Goal: Task Accomplishment & Management: Complete application form

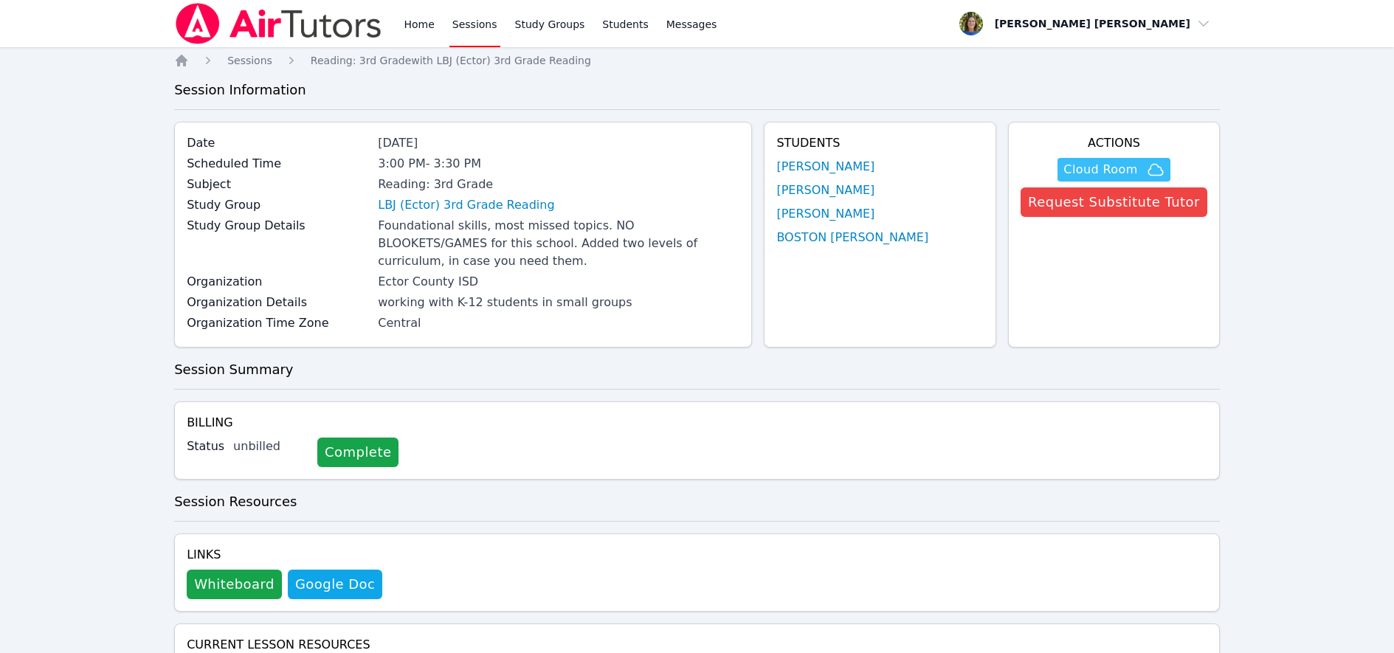
click at [1109, 170] on span "Cloud Room" at bounding box center [1101, 170] width 74 height 18
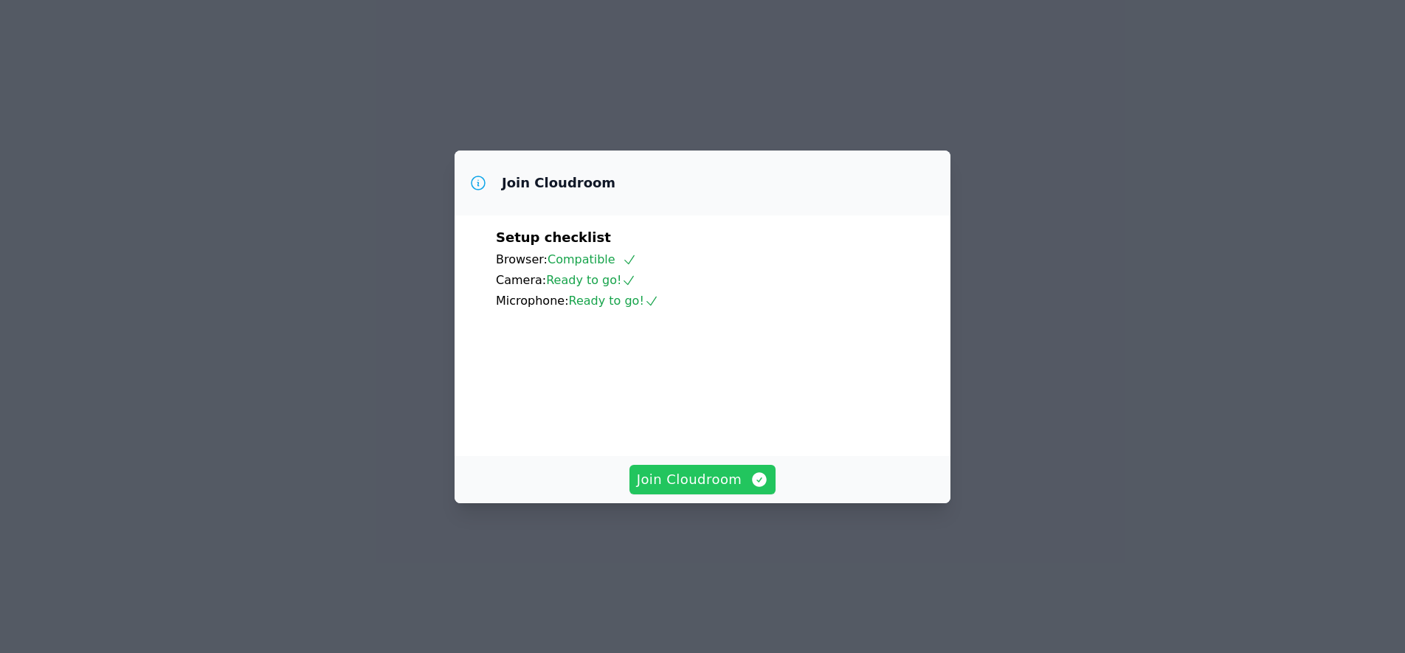
click at [703, 490] on span "Join Cloudroom" at bounding box center [703, 479] width 132 height 21
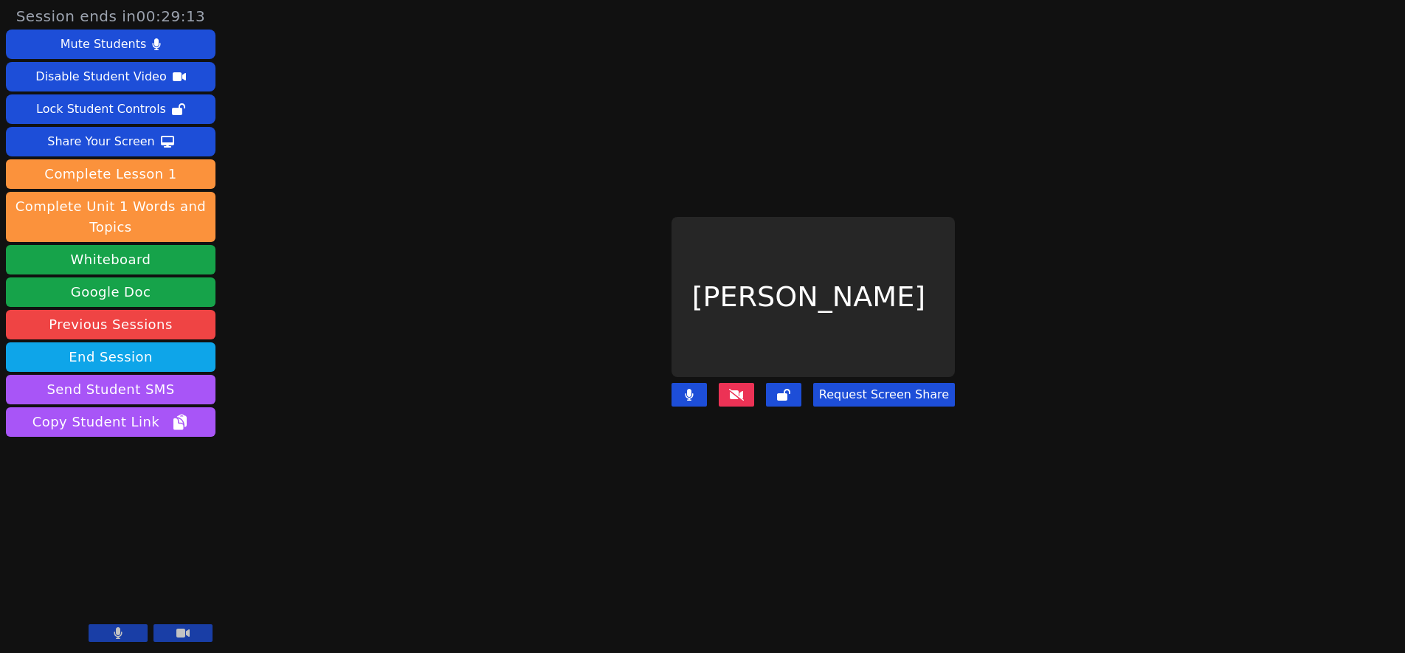
click at [734, 389] on icon at bounding box center [736, 395] width 15 height 12
click at [731, 389] on icon at bounding box center [736, 395] width 15 height 12
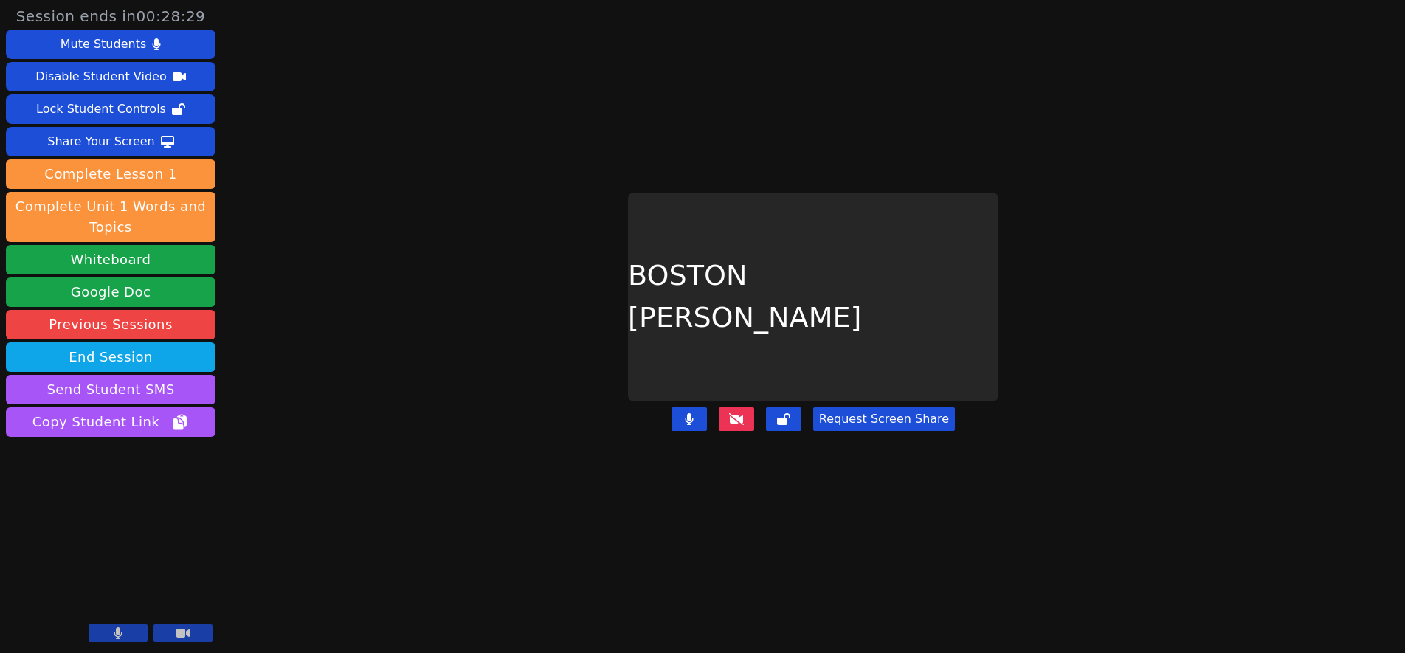
click at [733, 413] on icon at bounding box center [736, 419] width 15 height 12
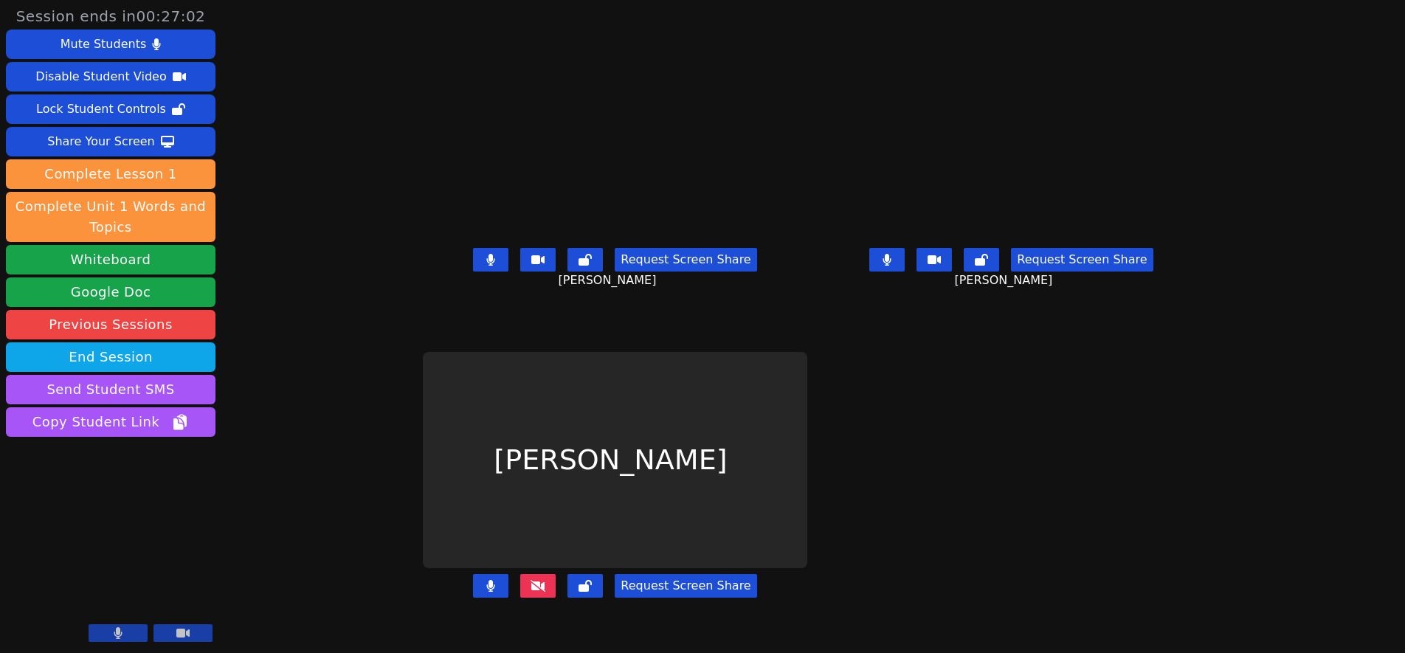
click at [531, 592] on icon at bounding box center [538, 586] width 15 height 12
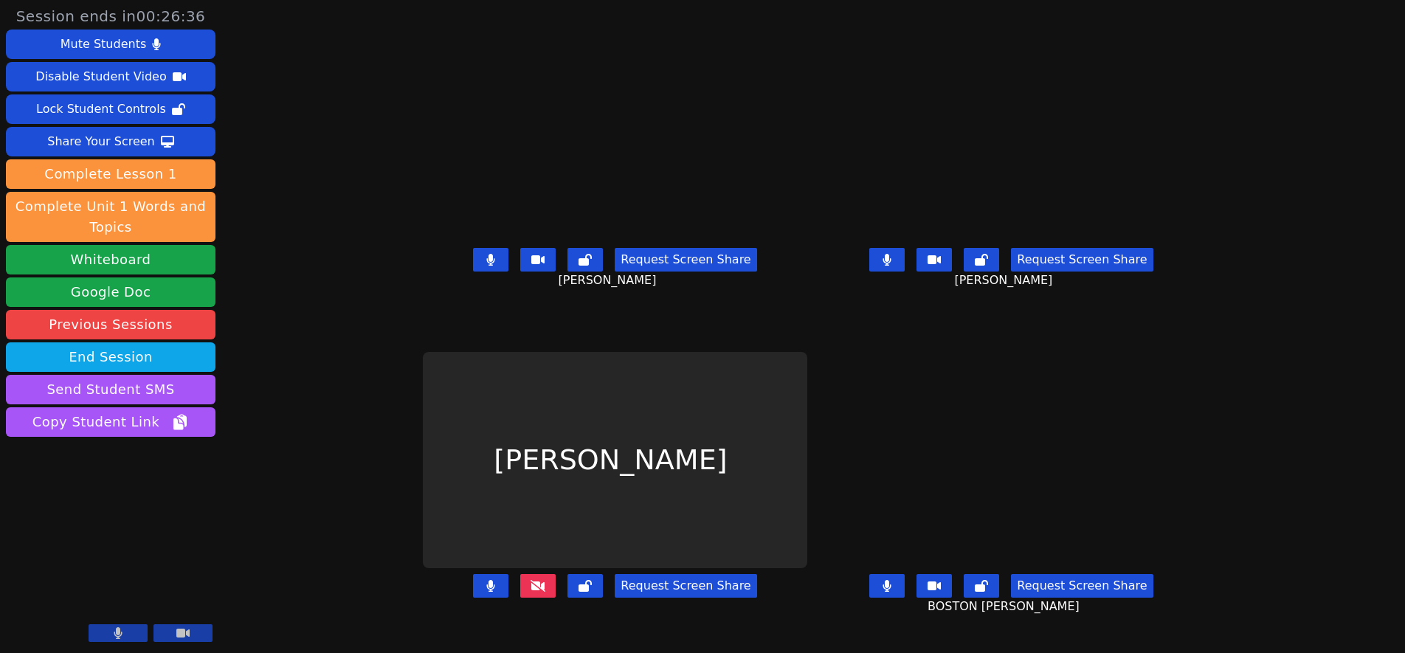
click at [531, 592] on icon at bounding box center [538, 586] width 15 height 12
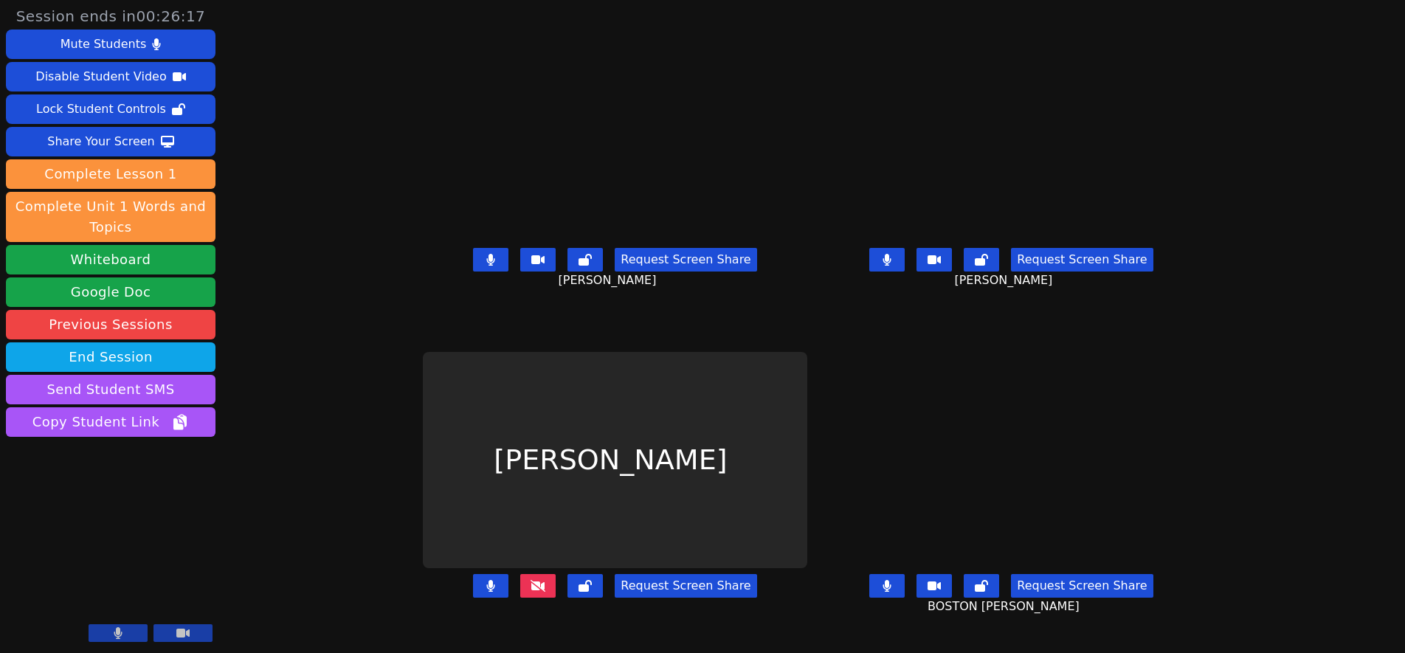
click at [531, 592] on icon at bounding box center [538, 586] width 15 height 12
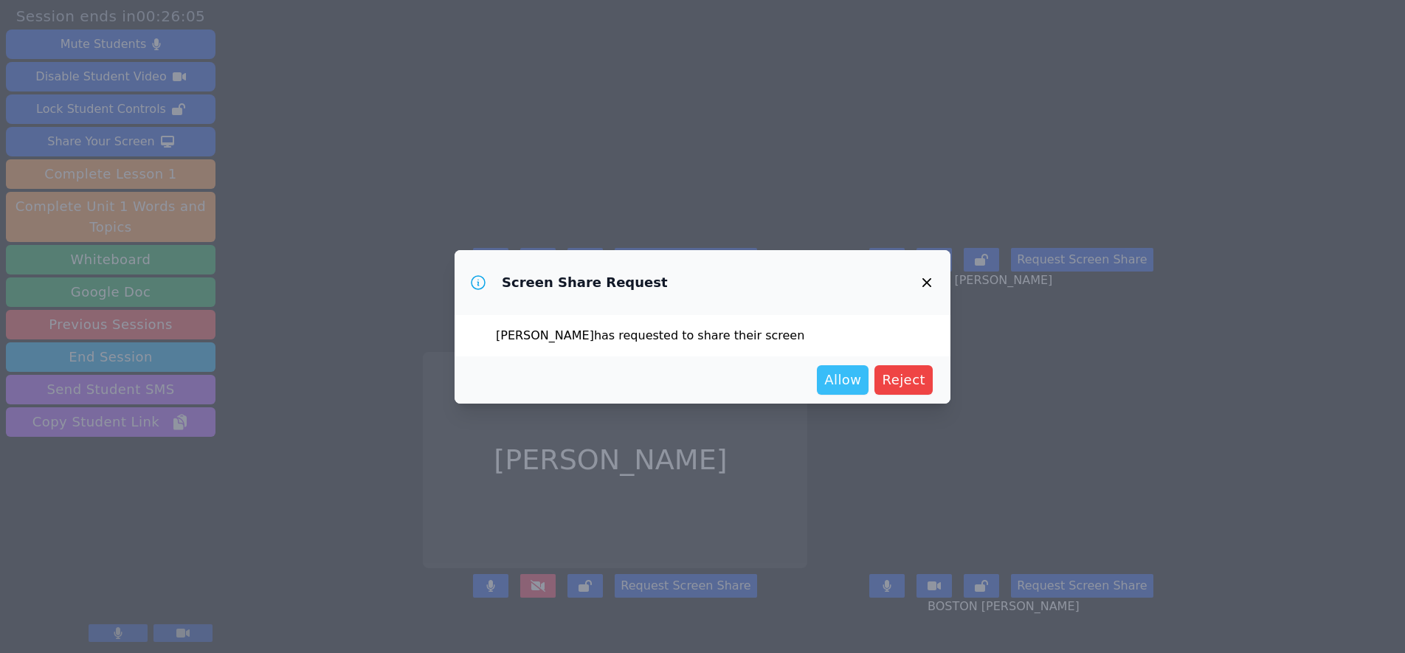
click at [844, 378] on span "Allow" at bounding box center [842, 380] width 37 height 21
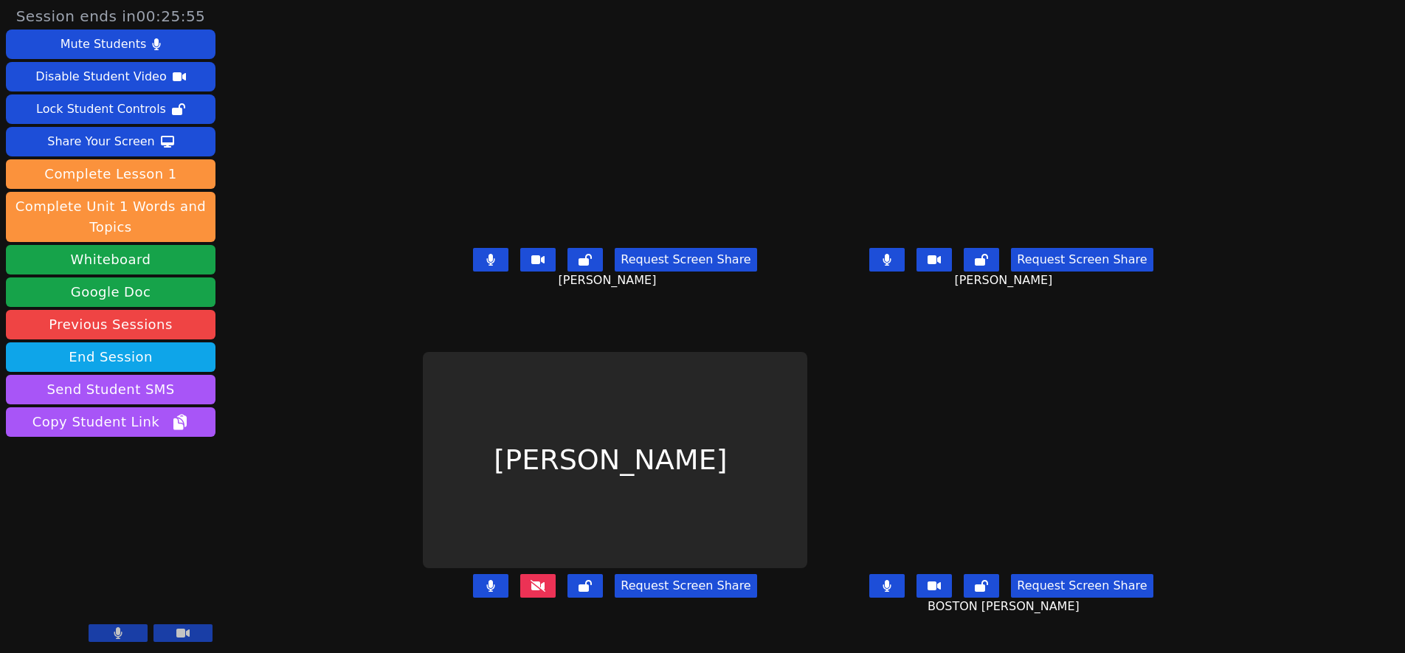
click at [531, 592] on icon at bounding box center [538, 586] width 15 height 12
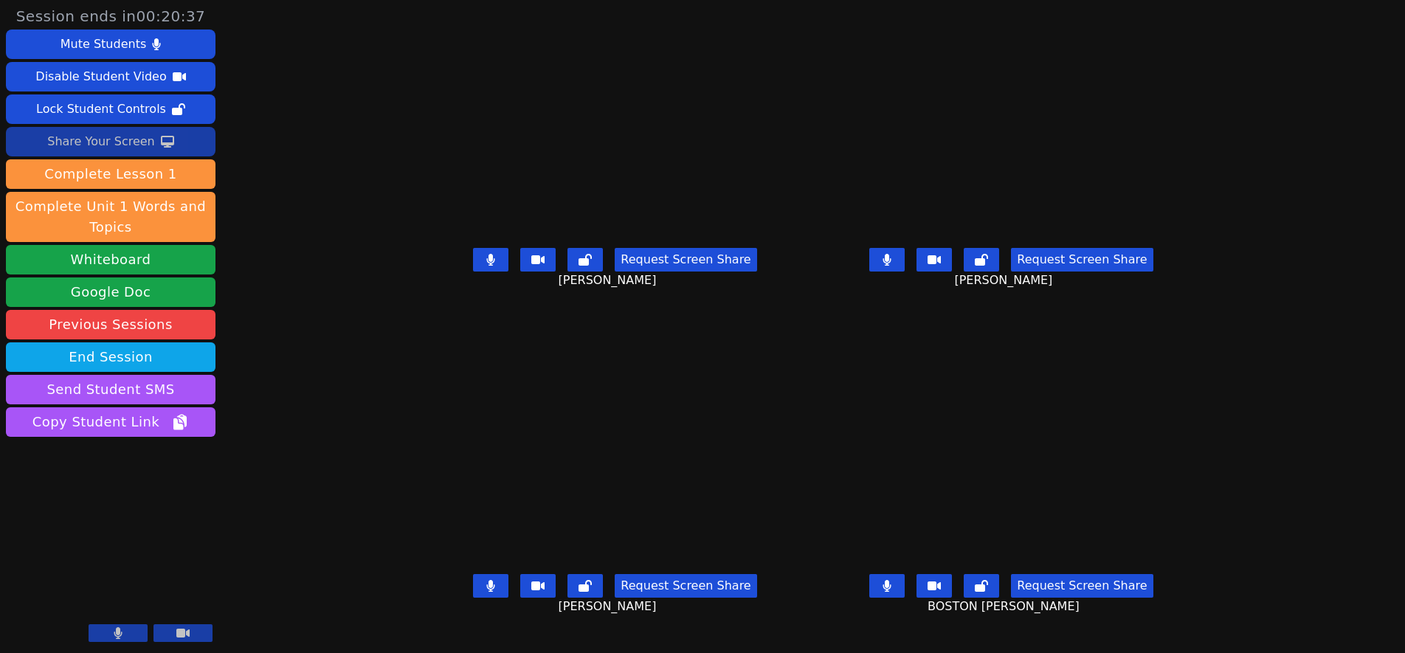
click at [136, 139] on div "Share Your Screen" at bounding box center [101, 142] width 108 height 24
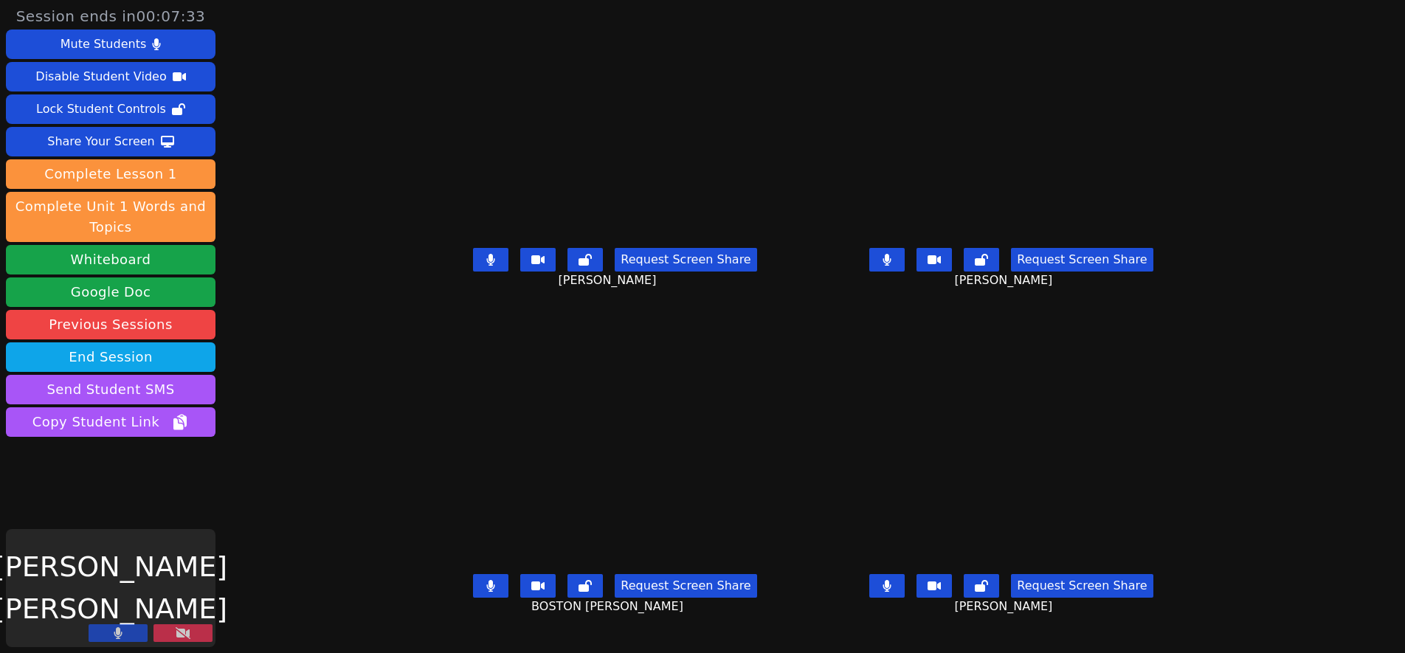
click at [185, 633] on icon at bounding box center [183, 633] width 15 height 12
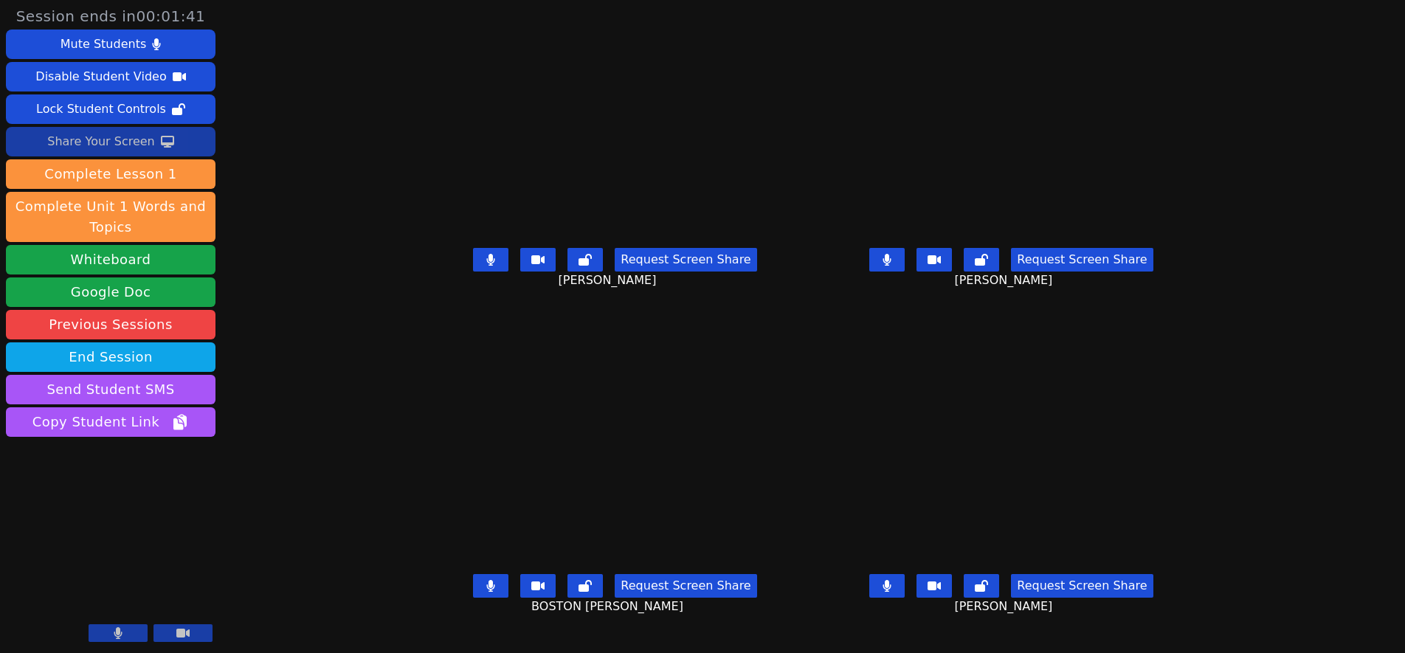
click at [82, 140] on div "Share Your Screen" at bounding box center [101, 142] width 108 height 24
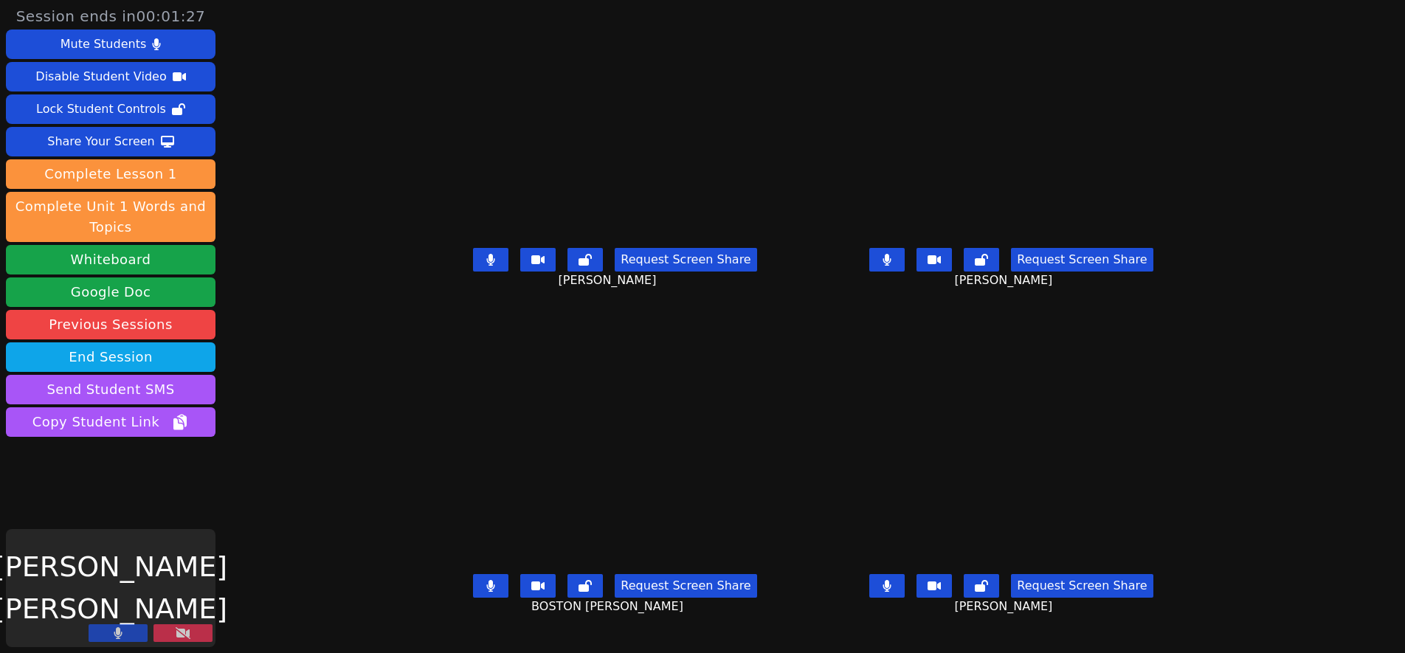
click at [179, 631] on icon at bounding box center [183, 633] width 15 height 12
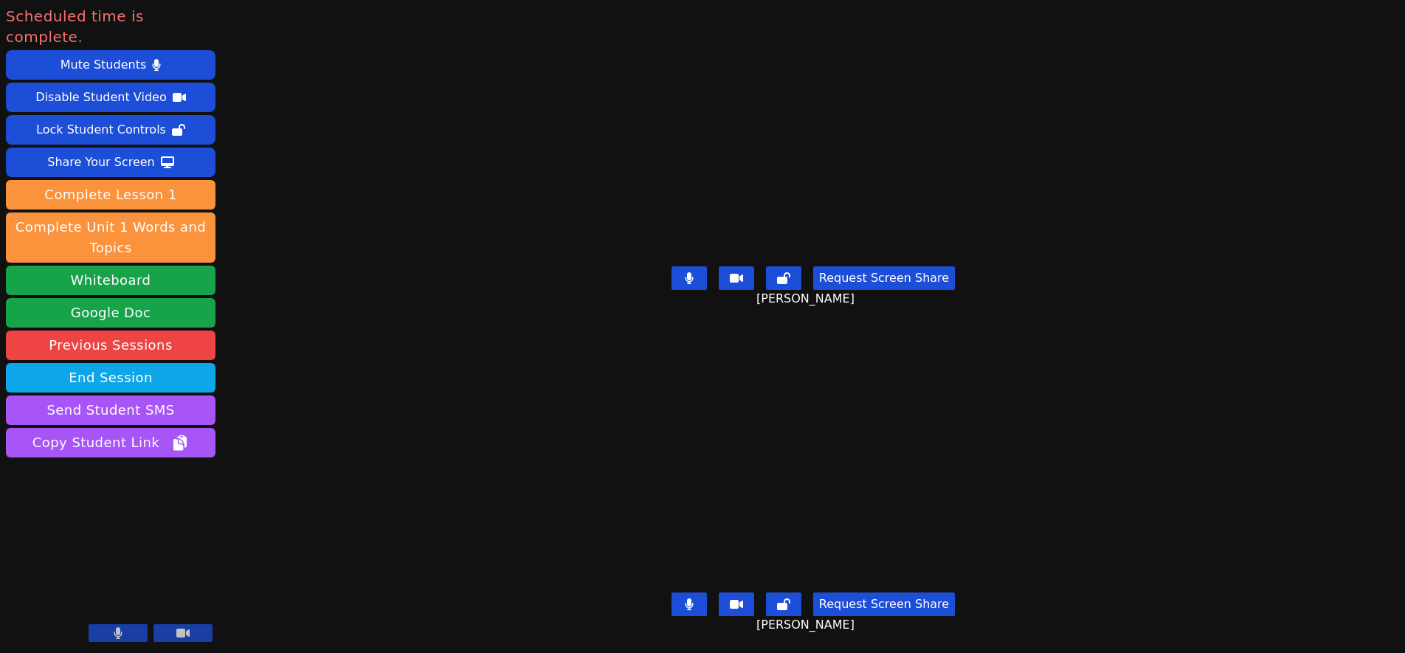
click at [874, 272] on button "Request Screen Share" at bounding box center [884, 278] width 142 height 24
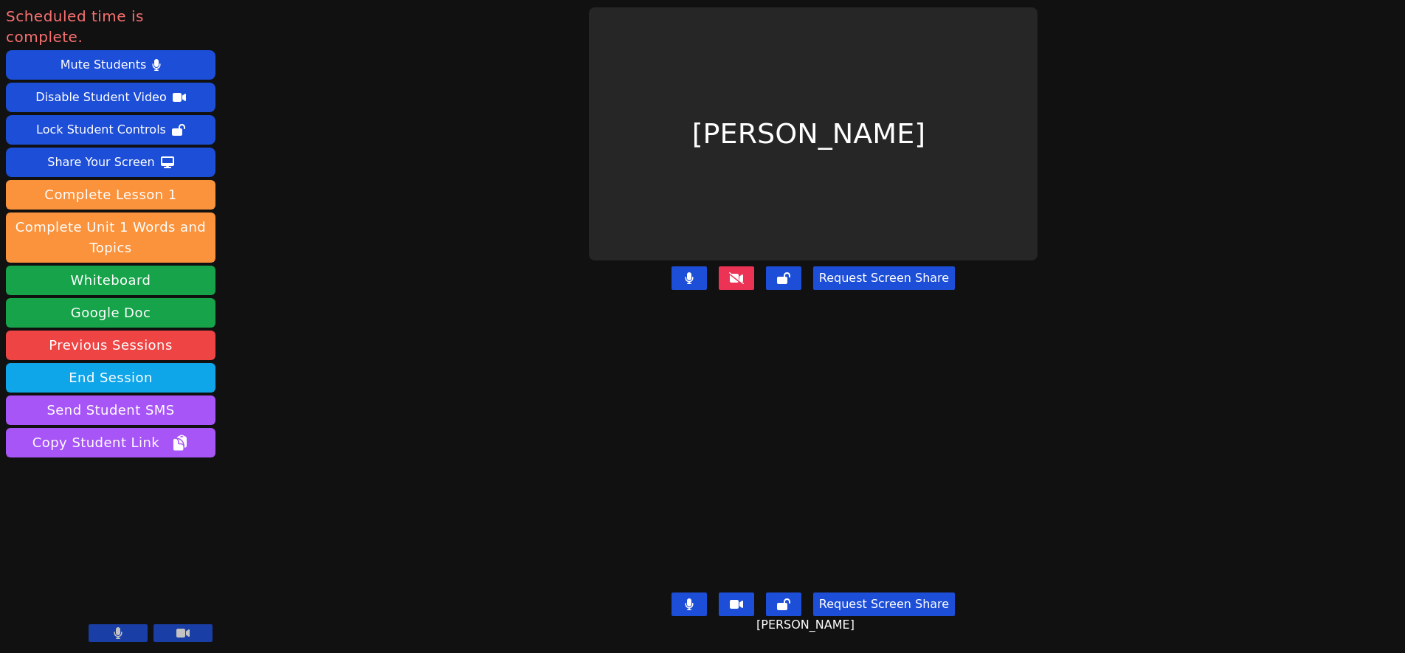
click at [880, 273] on button "Request Screen Share" at bounding box center [884, 278] width 142 height 24
click at [889, 272] on button "Request Screen Share" at bounding box center [884, 278] width 142 height 24
click at [881, 272] on button "Request Screen Share" at bounding box center [884, 278] width 142 height 24
click at [884, 593] on button "Request Screen Share" at bounding box center [884, 605] width 142 height 24
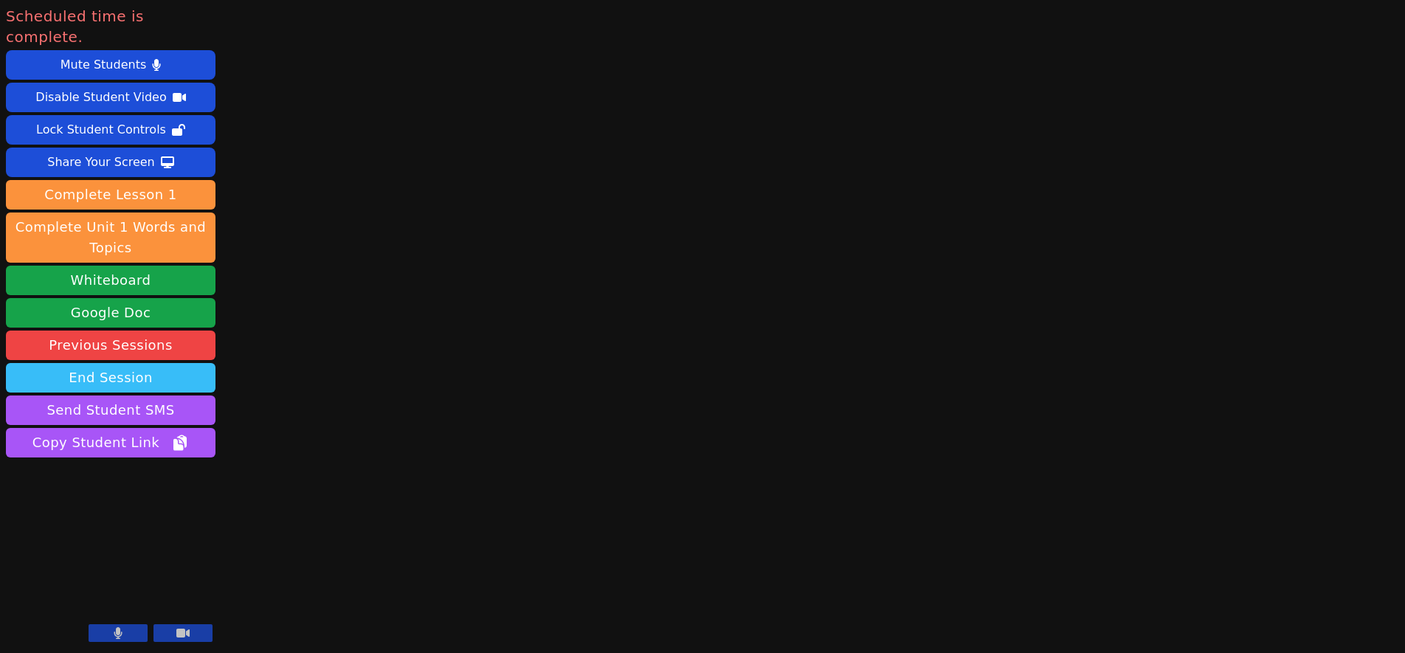
click at [100, 363] on button "End Session" at bounding box center [111, 378] width 210 height 30
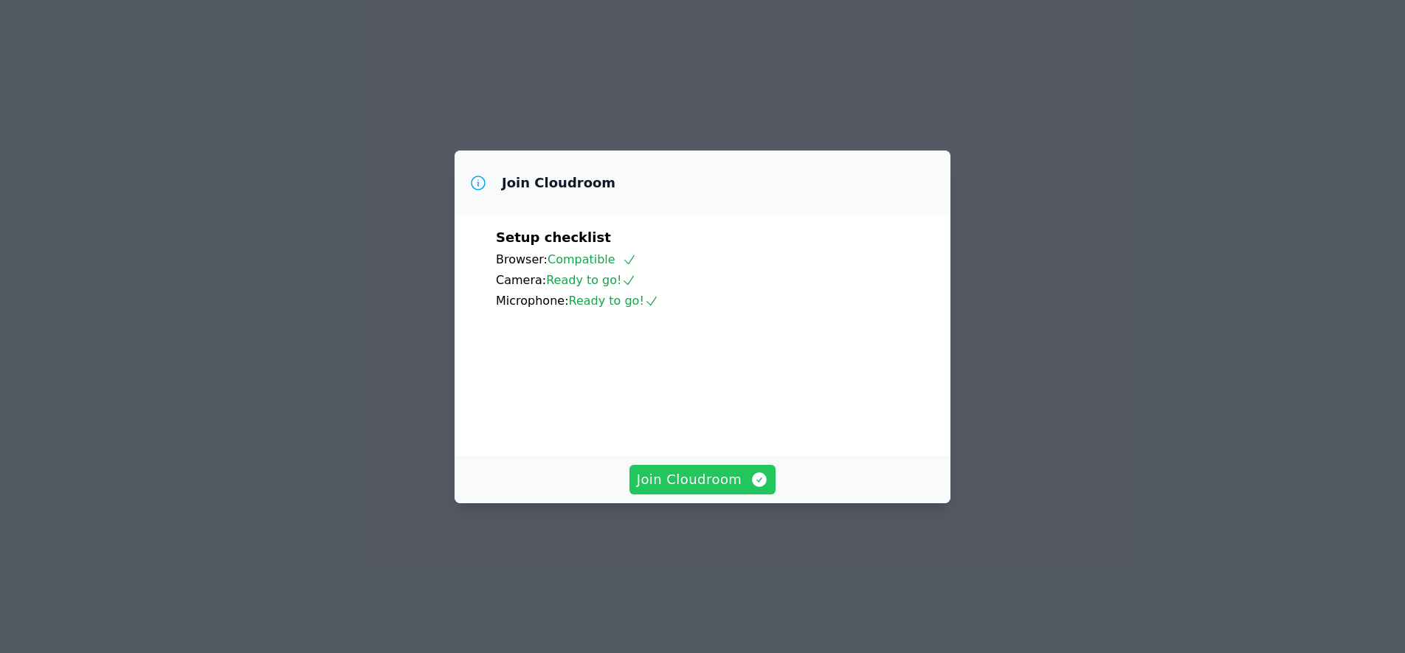
click at [701, 490] on span "Join Cloudroom" at bounding box center [703, 479] width 132 height 21
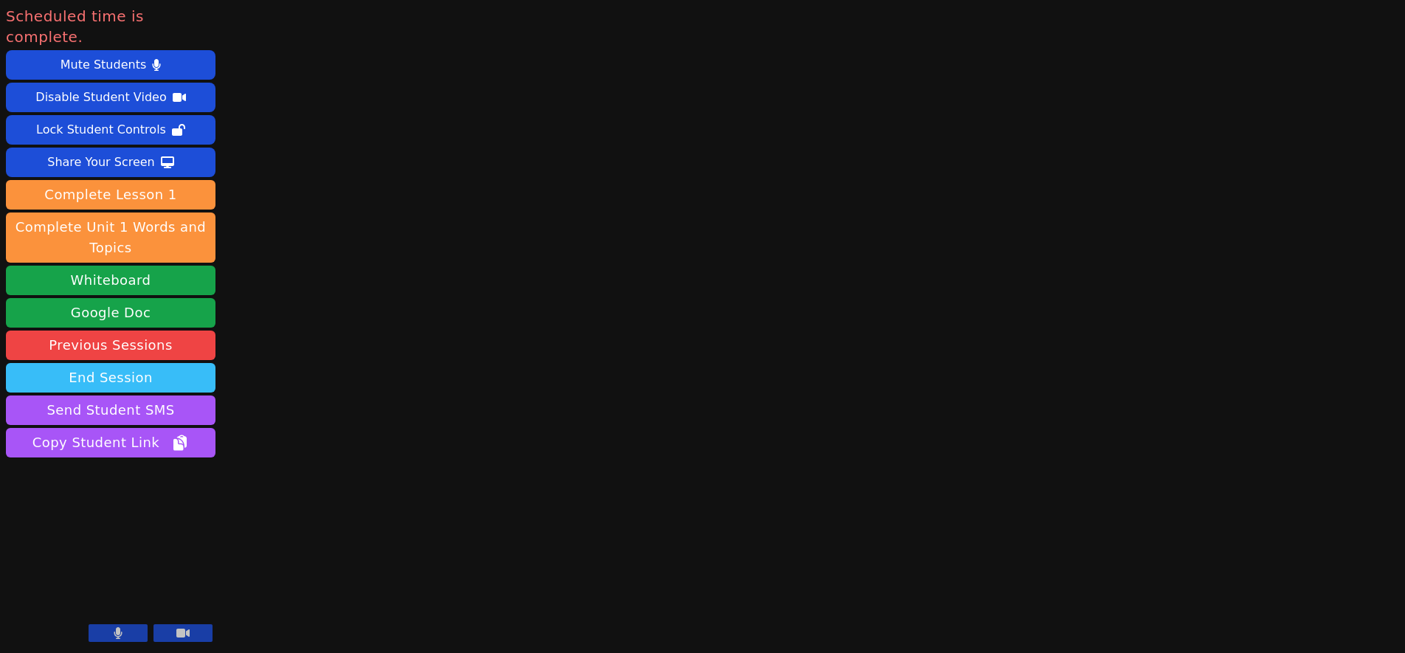
click at [145, 363] on button "End Session" at bounding box center [111, 378] width 210 height 30
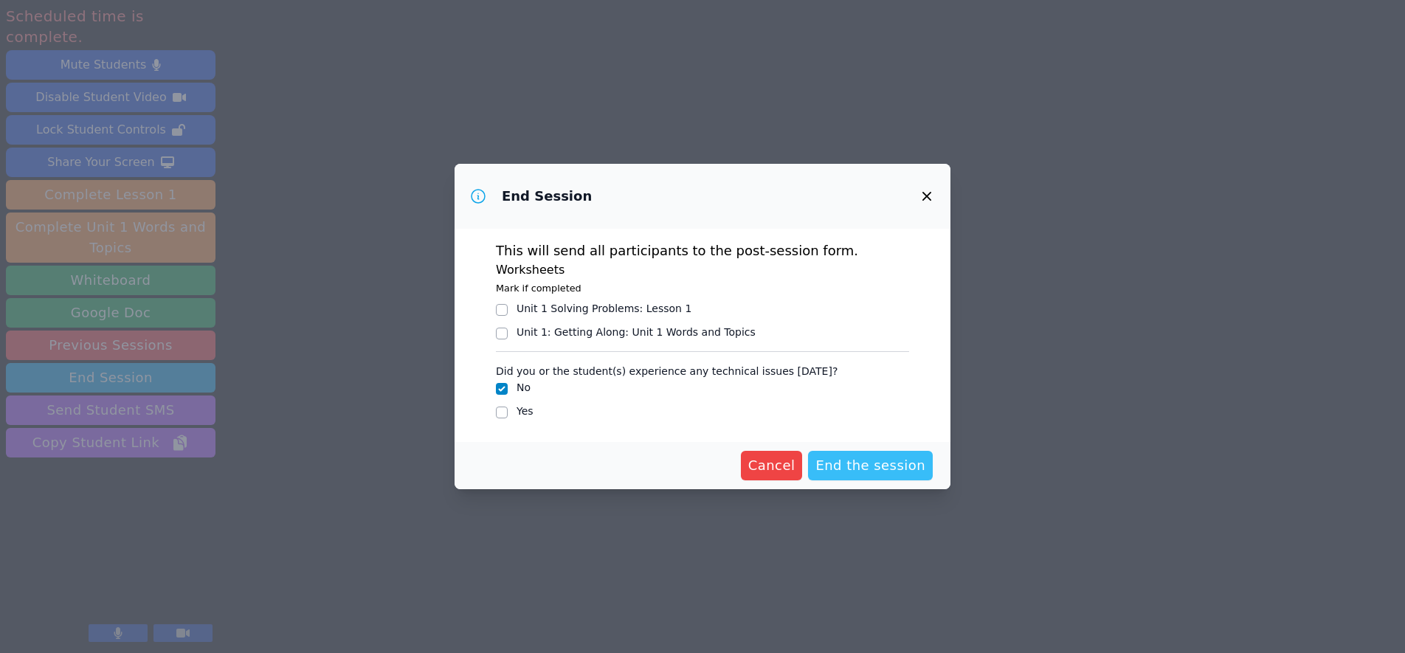
click at [847, 462] on span "End the session" at bounding box center [871, 465] width 110 height 21
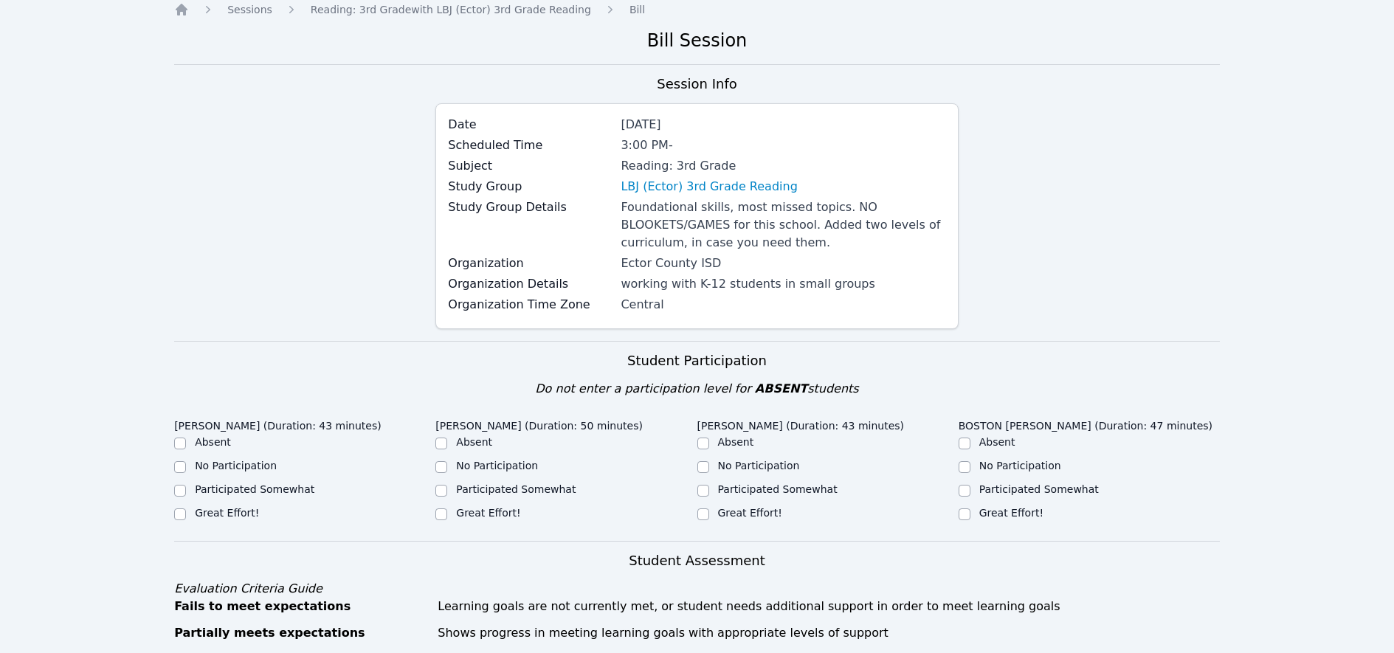
scroll to position [71, 0]
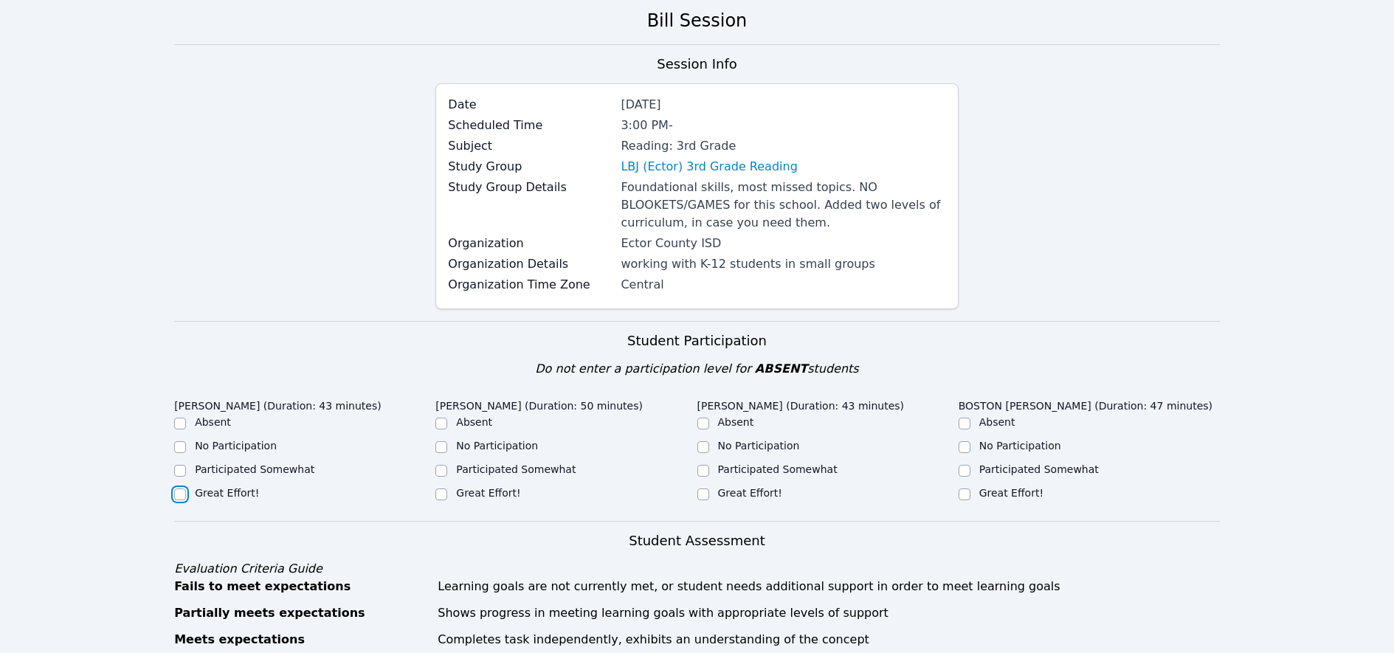
click at [180, 492] on input "Great Effort!" at bounding box center [180, 495] width 12 height 12
checkbox input "true"
click at [443, 495] on input "Great Effort!" at bounding box center [441, 495] width 12 height 12
checkbox input "true"
drag, startPoint x: 704, startPoint y: 495, endPoint x: 827, endPoint y: 498, distance: 123.3
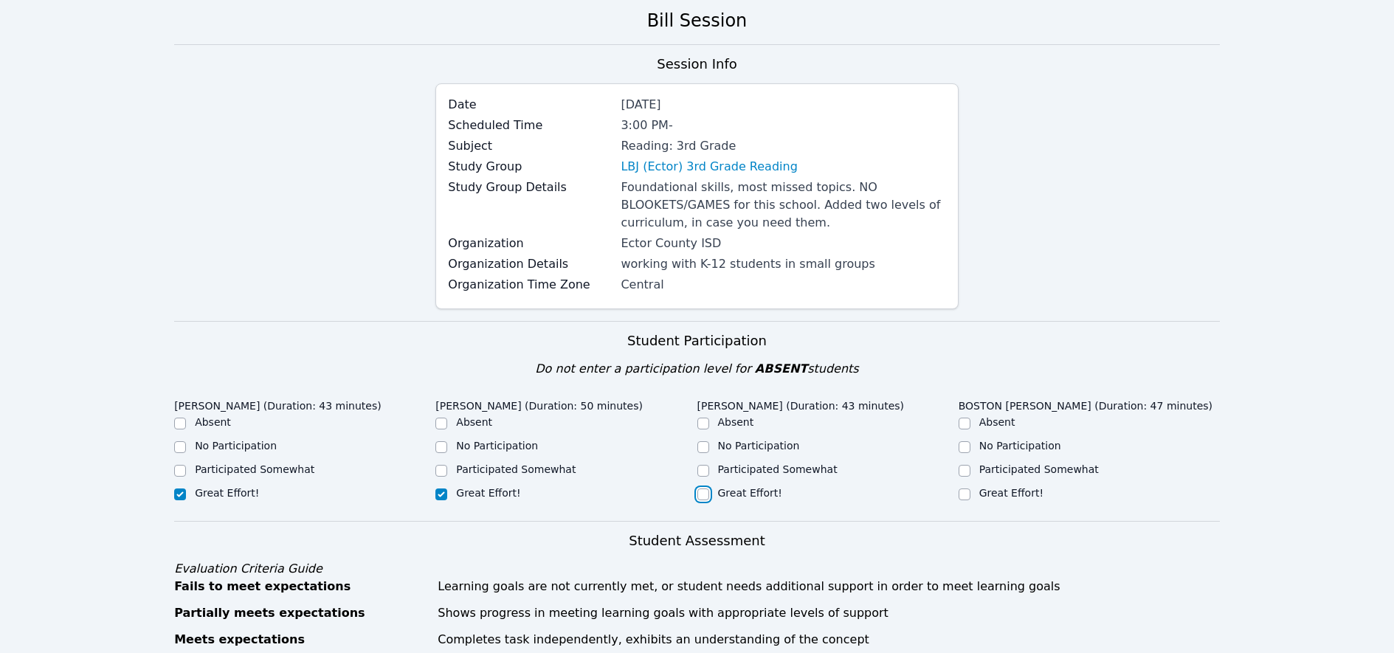
click at [706, 495] on input "Great Effort!" at bounding box center [704, 495] width 12 height 12
checkbox input "true"
click at [965, 490] on input "Great Effort!" at bounding box center [965, 495] width 12 height 12
checkbox input "true"
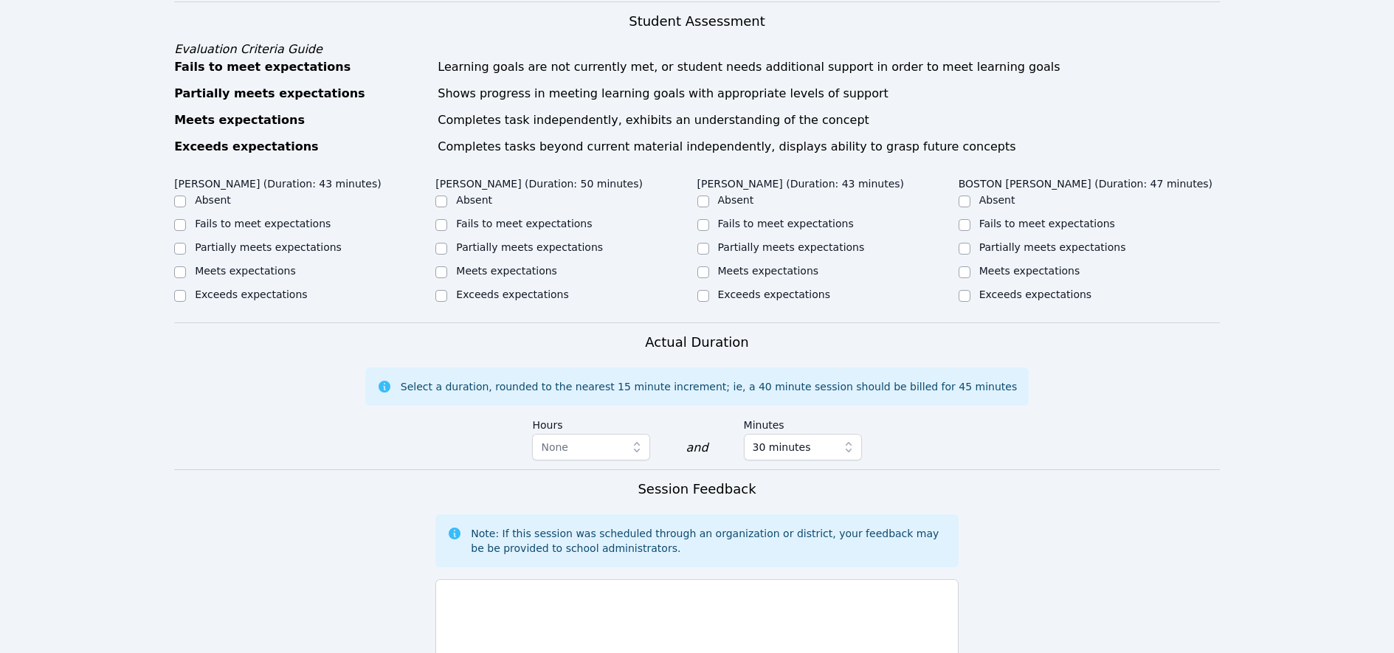
scroll to position [537, 0]
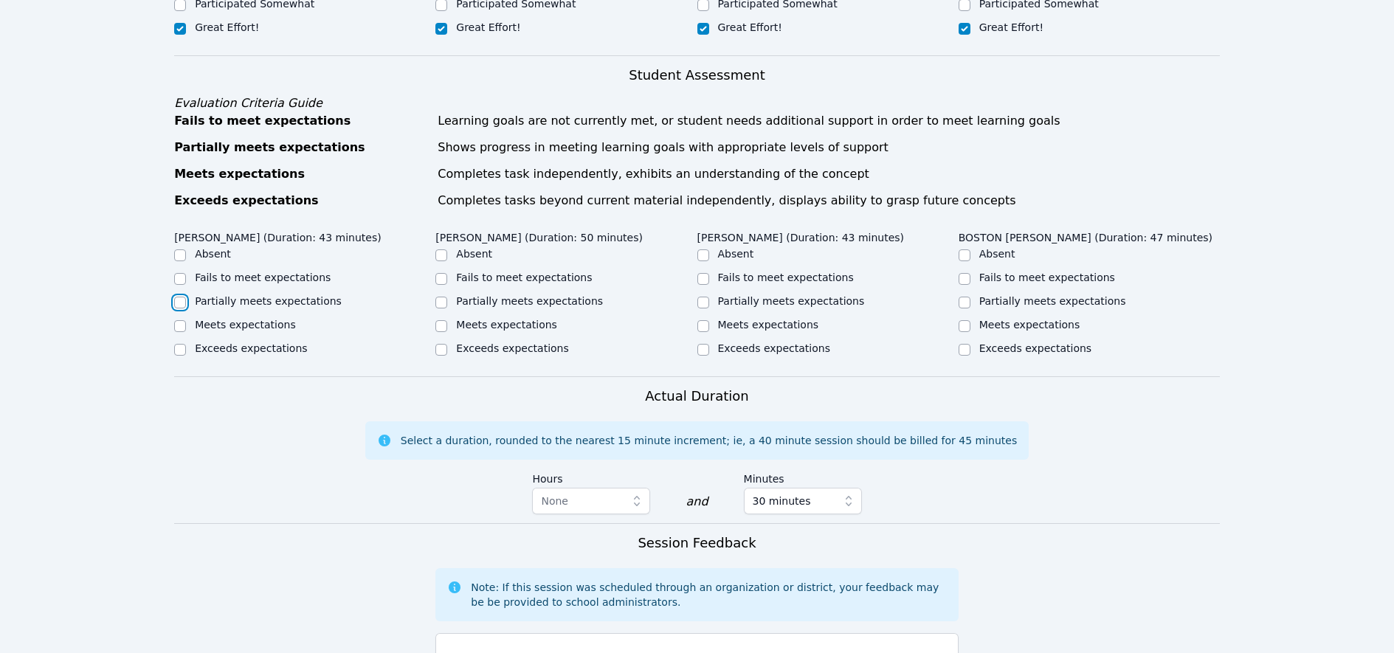
drag, startPoint x: 177, startPoint y: 301, endPoint x: 197, endPoint y: 297, distance: 20.3
click at [182, 300] on input "Partially meets expectations" at bounding box center [180, 303] width 12 height 12
checkbox input "true"
click at [441, 303] on input "Partially meets expectations" at bounding box center [441, 303] width 12 height 12
checkbox input "true"
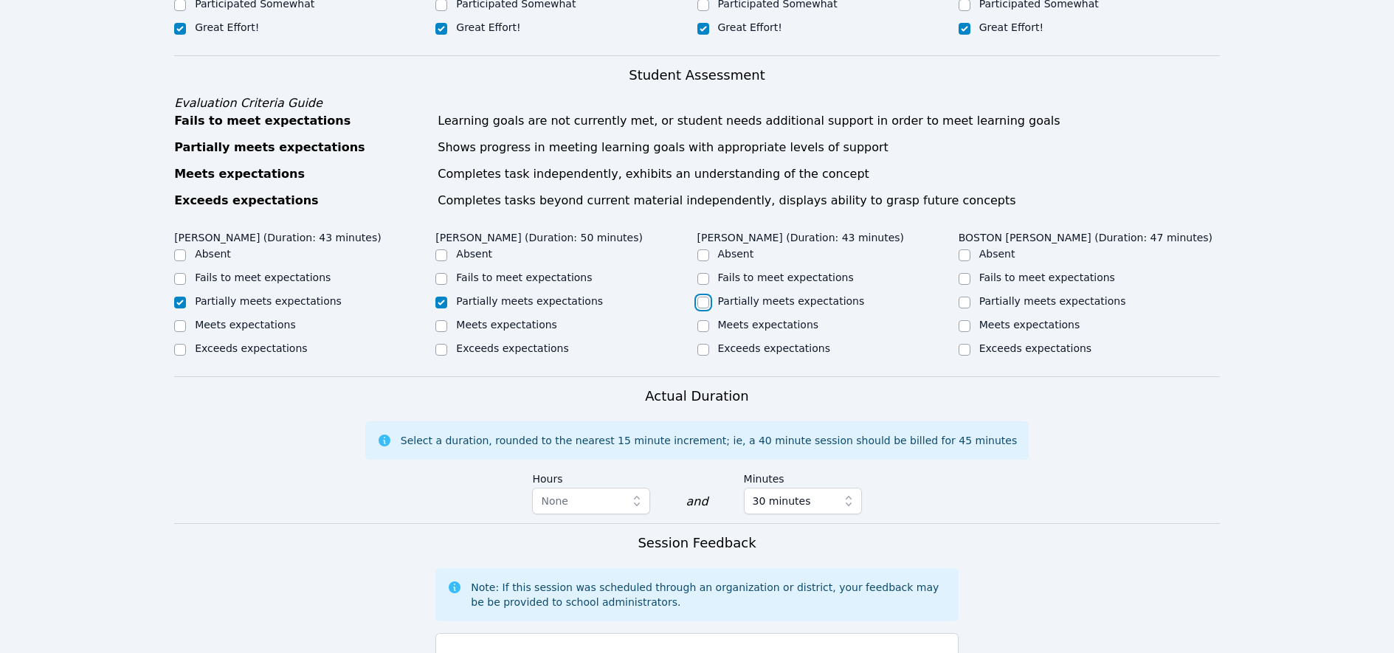
click at [703, 304] on input "Partially meets expectations" at bounding box center [704, 303] width 12 height 12
checkbox input "true"
click at [966, 303] on input "Partially meets expectations" at bounding box center [965, 303] width 12 height 12
checkbox input "true"
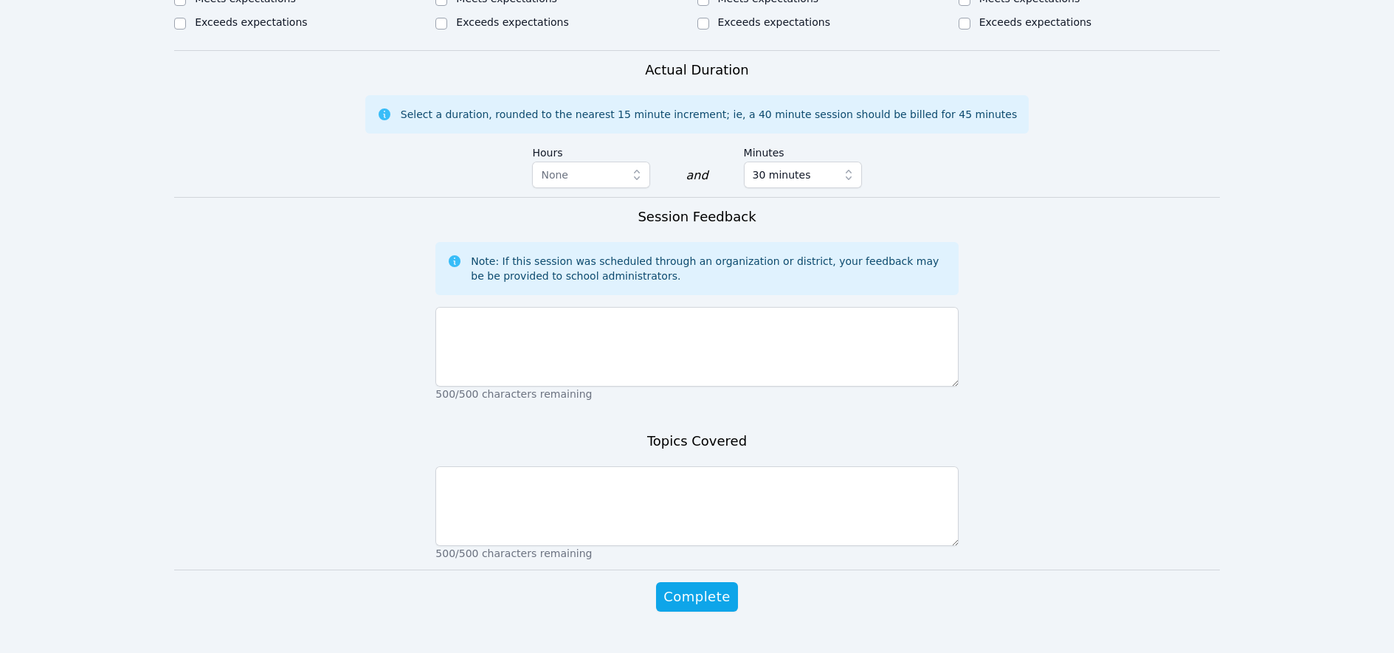
scroll to position [864, 0]
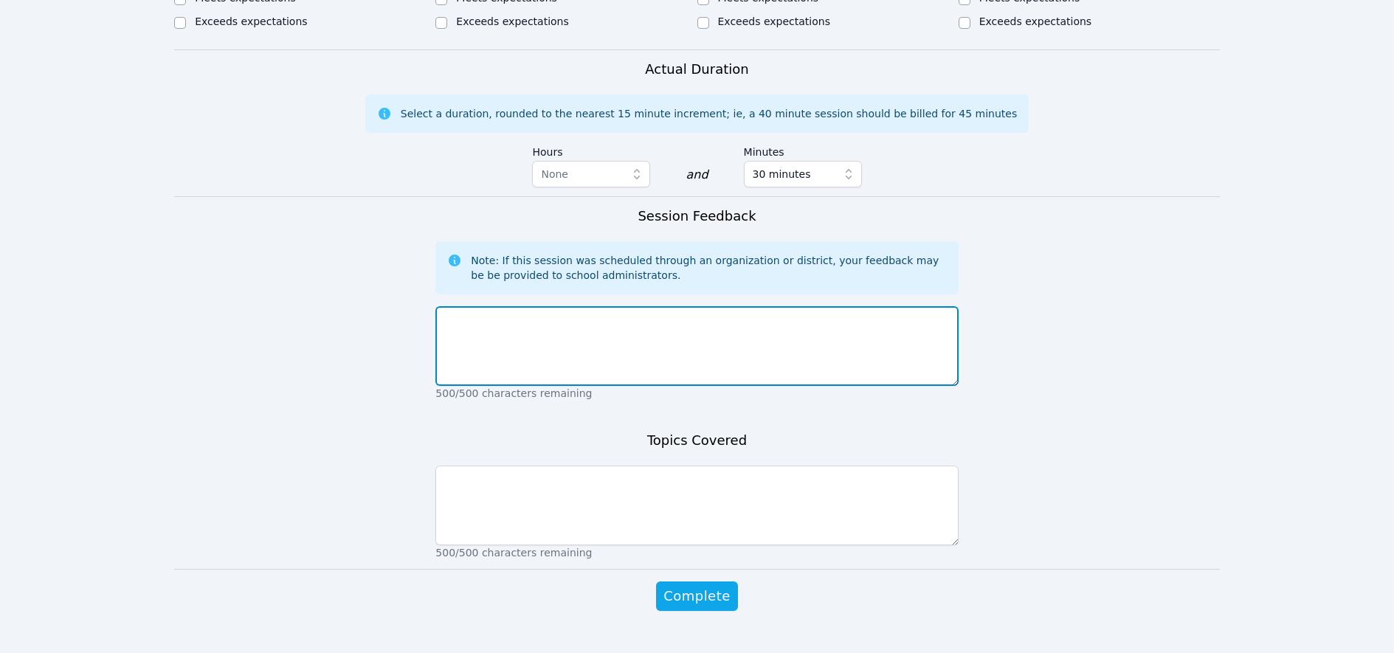
click at [526, 346] on textarea at bounding box center [696, 346] width 523 height 80
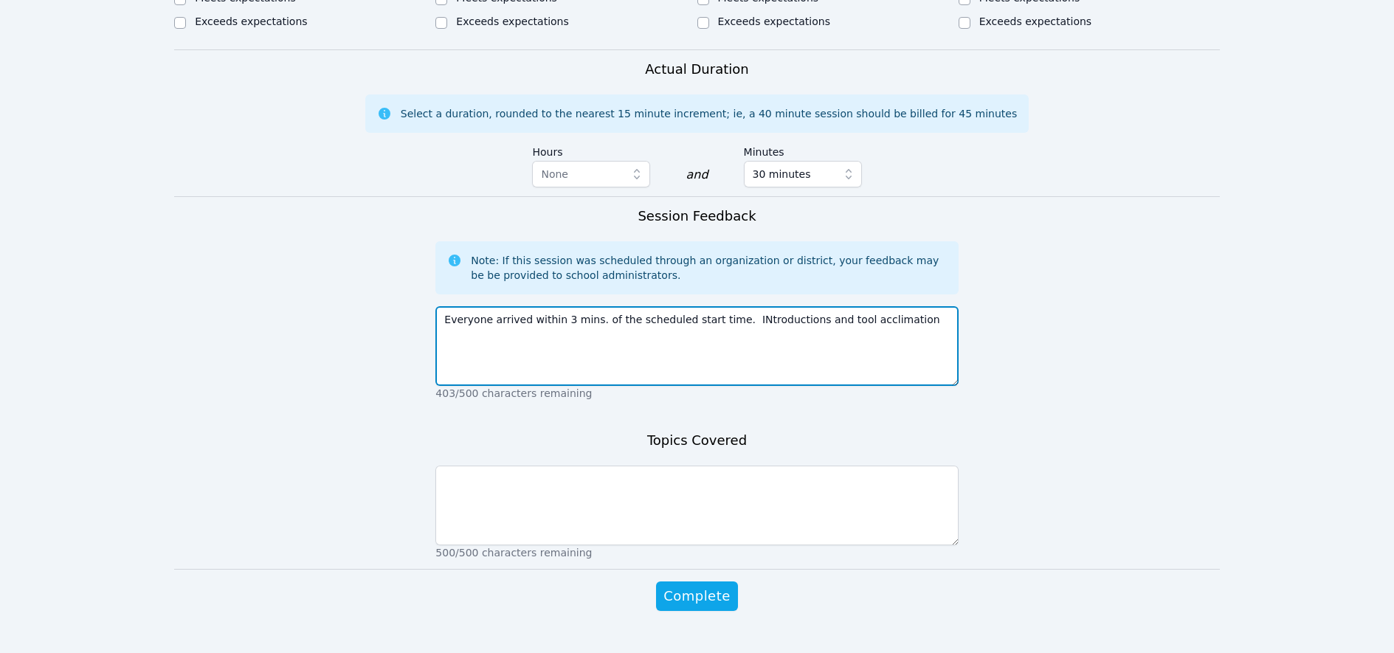
click at [743, 315] on textarea "Everyone arrived within 3 mins. of the scheduled start time. INtroductions and …" at bounding box center [696, 346] width 523 height 80
click at [909, 327] on textarea "Everyone arrived within 3 mins. of the scheduled start time. Introductions and …" at bounding box center [696, 346] width 523 height 80
drag, startPoint x: 818, startPoint y: 316, endPoint x: 878, endPoint y: 309, distance: 60.9
click at [818, 316] on textarea "Everyone arrived within 3 mins. of the scheduled start time. Introductions and …" at bounding box center [696, 346] width 523 height 80
click at [878, 317] on textarea "Everyone arrived within 3 mins. of the scheduled start time. Introductions, too…" at bounding box center [696, 346] width 523 height 80
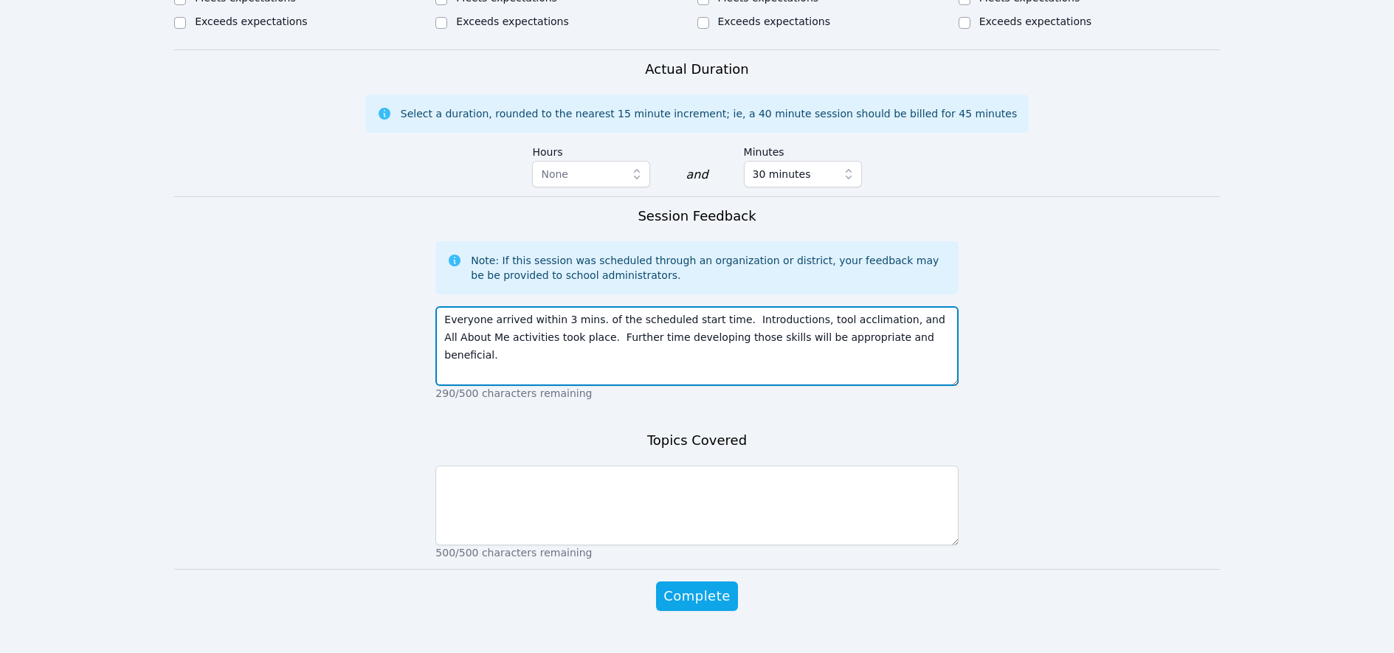
drag, startPoint x: 556, startPoint y: 339, endPoint x: 509, endPoint y: 340, distance: 47.3
click at [509, 340] on textarea "Everyone arrived within 3 mins. of the scheduled start time. Introductions, too…" at bounding box center [696, 346] width 523 height 80
click at [903, 341] on textarea "Everyone arrived within 3 mins. of the scheduled start time. Introductions, too…" at bounding box center [696, 346] width 523 height 80
type textarea "Everyone arrived within 3 mins. of the scheduled start time. Introductions, too…"
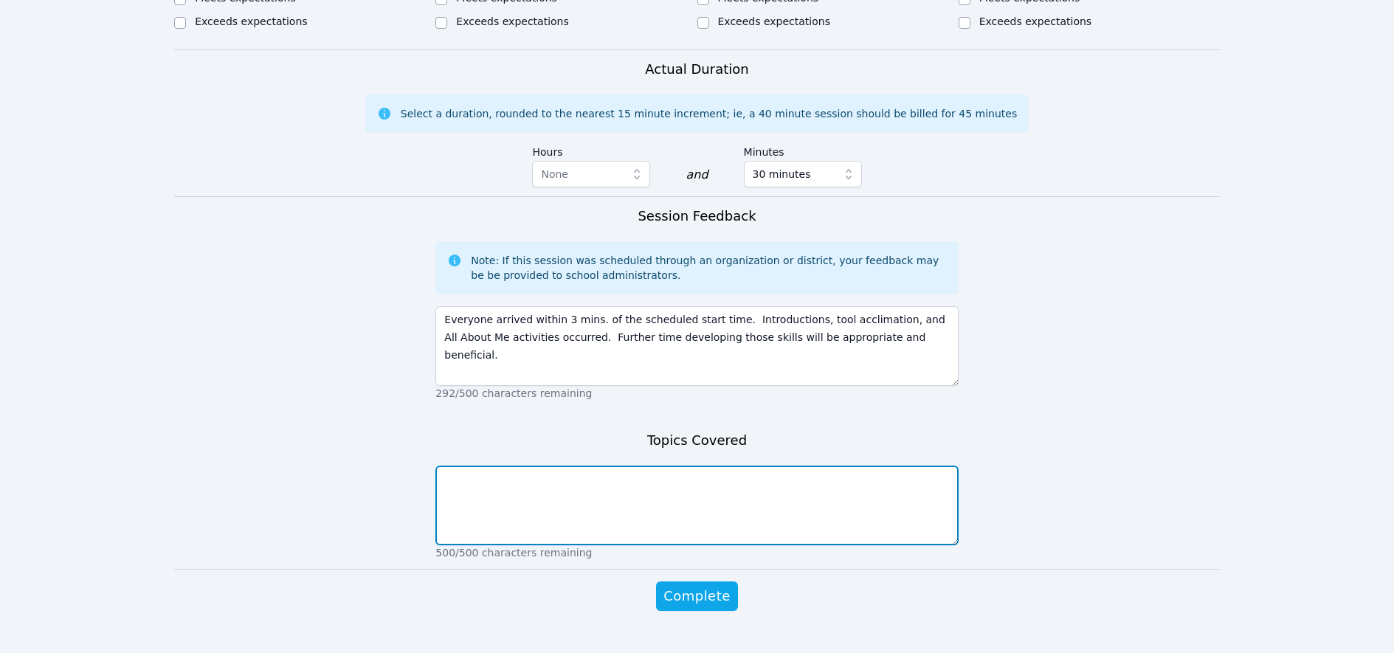
click at [540, 493] on textarea at bounding box center [696, 506] width 523 height 80
click at [734, 478] on textarea "Introductions, tool usage, All About Me, and then Session 1 clever Thinking" at bounding box center [696, 506] width 523 height 80
click at [853, 490] on textarea "Introductions, tool usage, All About Me, and then Session 1 Clever Thinking" at bounding box center [696, 506] width 523 height 80
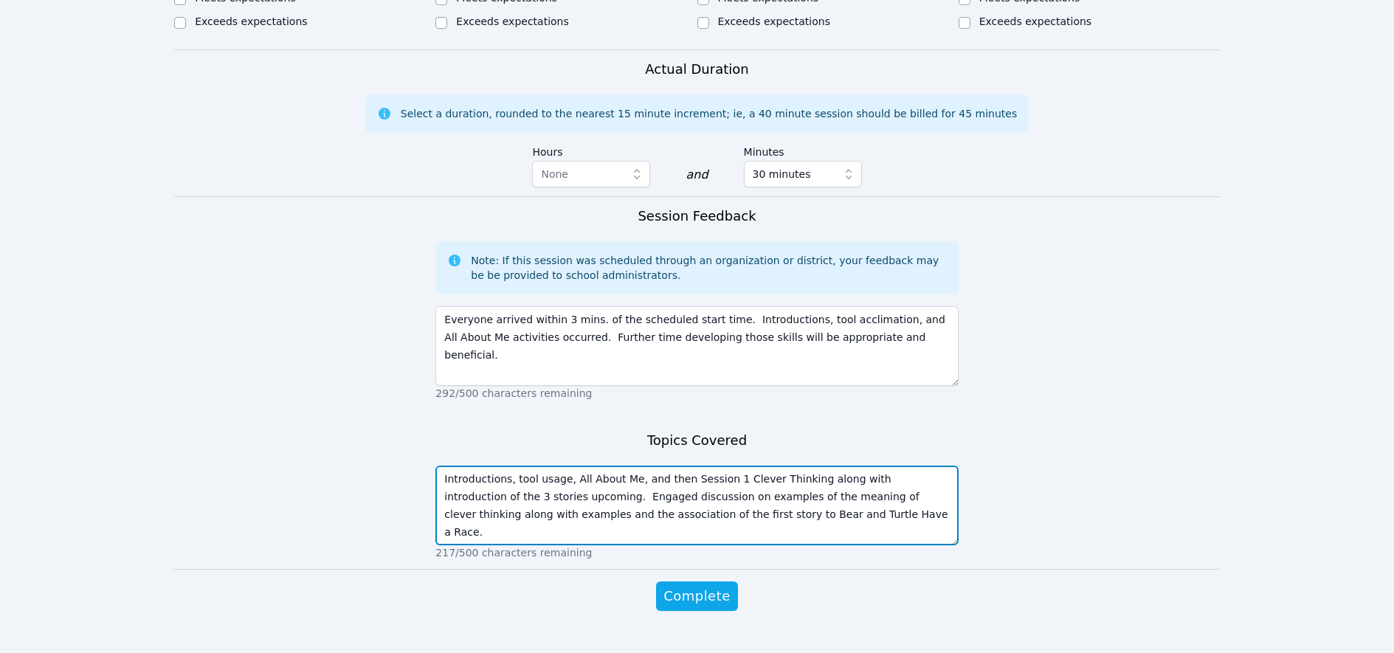
type textarea "Introductions, tool usage, All About Me, and then Session 1 Clever Thinking alo…"
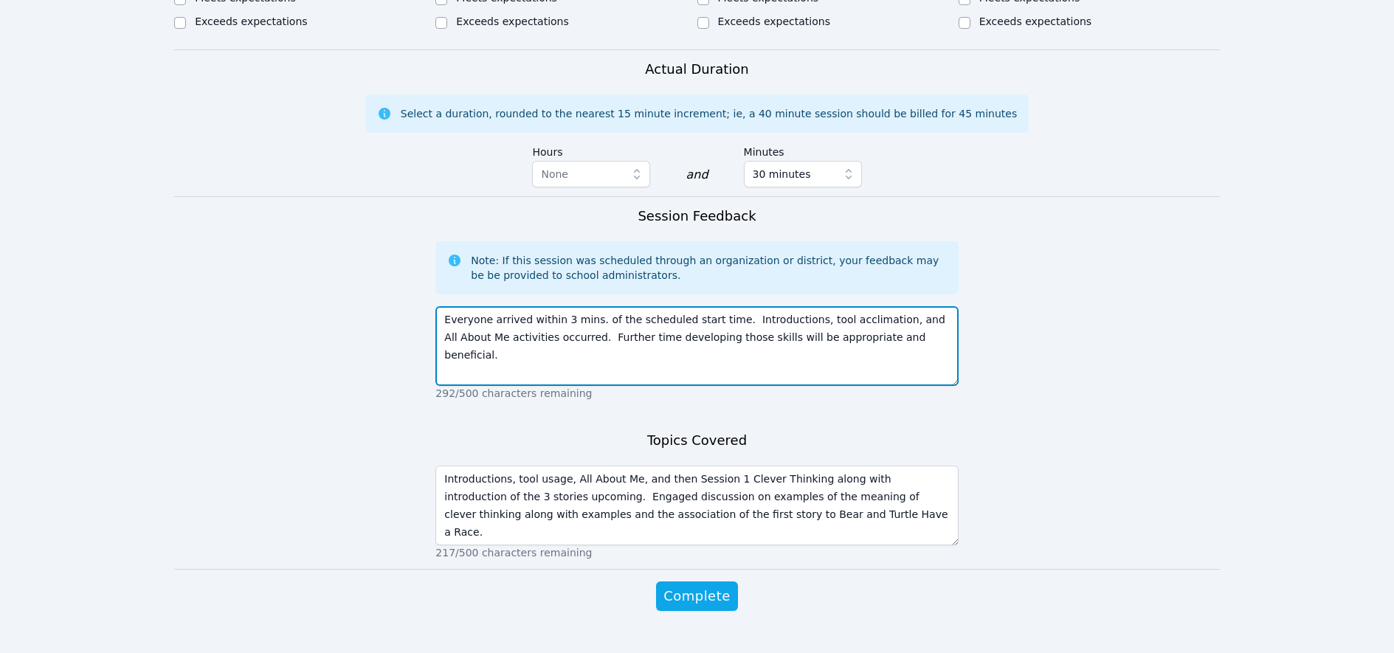
click at [920, 340] on textarea "Everyone arrived within 3 mins. of the scheduled start time. Introductions, too…" at bounding box center [696, 346] width 523 height 80
type textarea "Everyone arrived within 3 mins. of the scheduled start time. Introductions, too…"
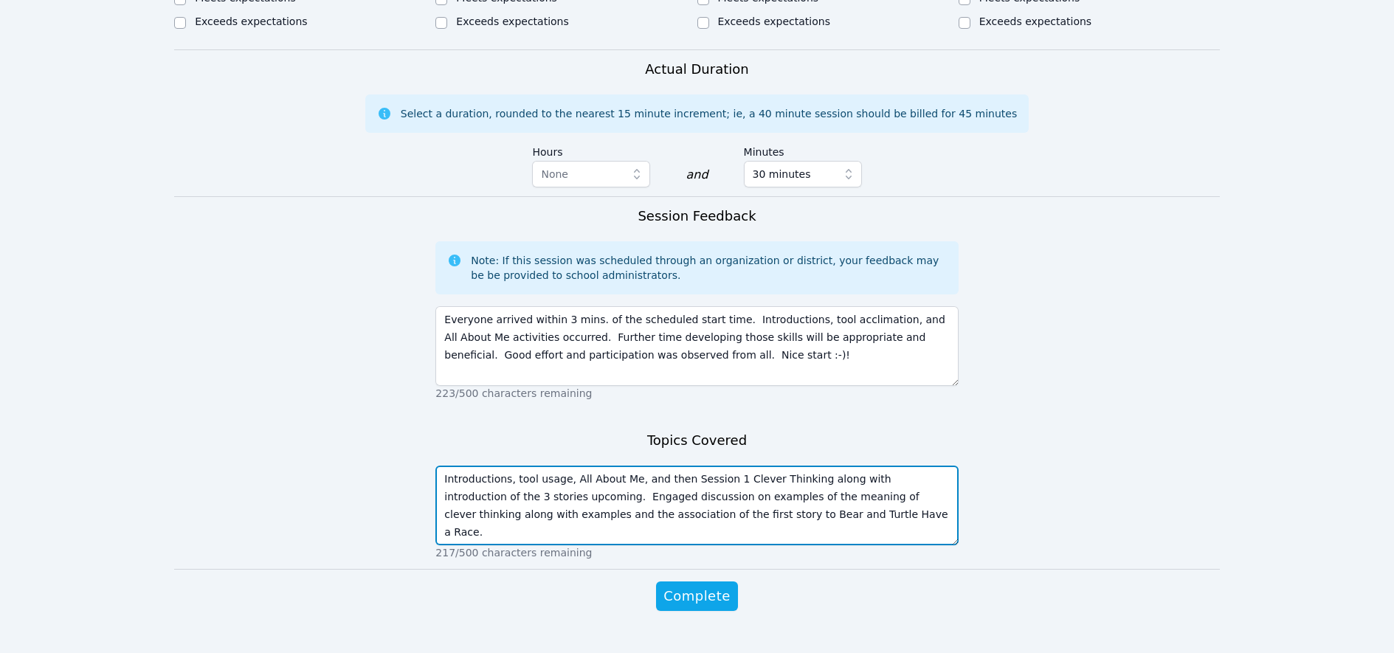
click at [534, 492] on textarea "Introductions, tool usage, All About Me, and then Session 1 Clever Thinking alo…" at bounding box center [696, 506] width 523 height 80
click at [468, 512] on textarea "Introductions, tool usage, All About Me, and then Session 1 Clever Thinking alo…" at bounding box center [696, 506] width 523 height 80
click at [552, 513] on textarea "Introductions, tool usage, All About Me, and then Session 1 Clever Thinking alo…" at bounding box center [696, 506] width 523 height 80
click at [711, 512] on textarea "Introductions, tool usage, All About Me, and then Session 1 Clever Thinking alo…" at bounding box center [696, 506] width 523 height 80
click at [894, 513] on textarea "Introductions, tool usage, All About Me, and then Session 1 Clever Thinking alo…" at bounding box center [696, 506] width 523 height 80
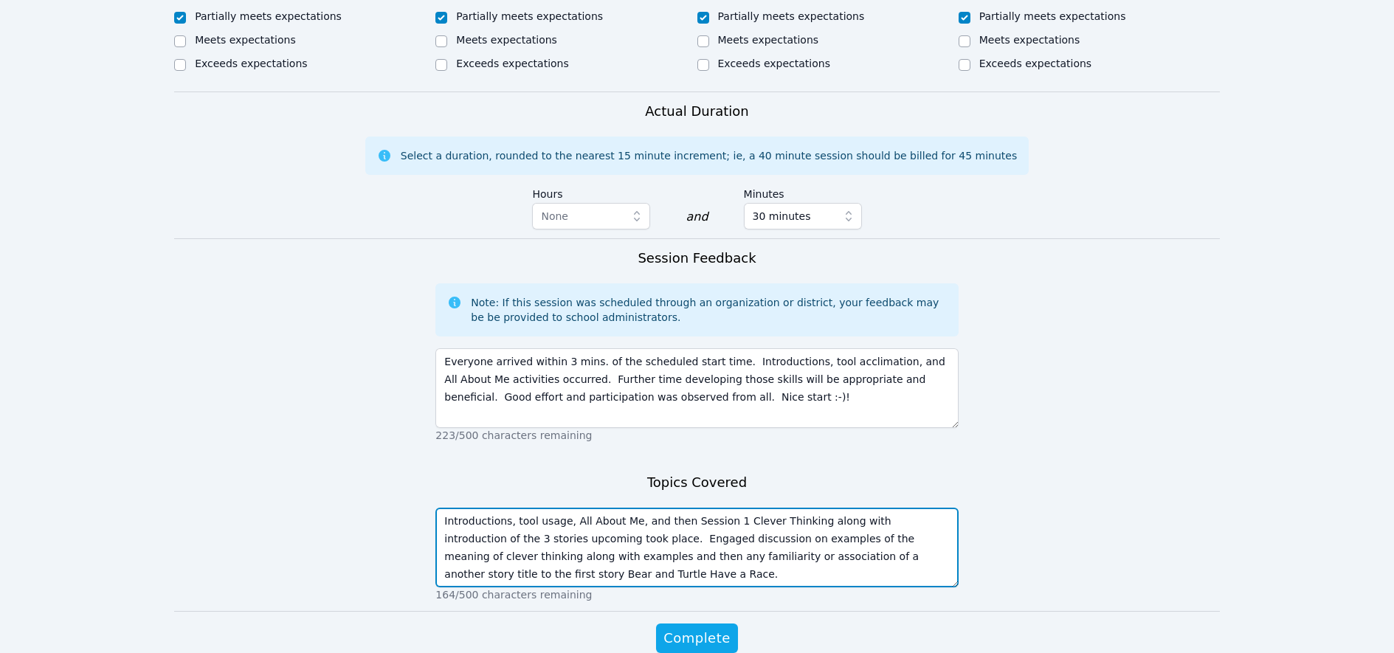
scroll to position [892, 0]
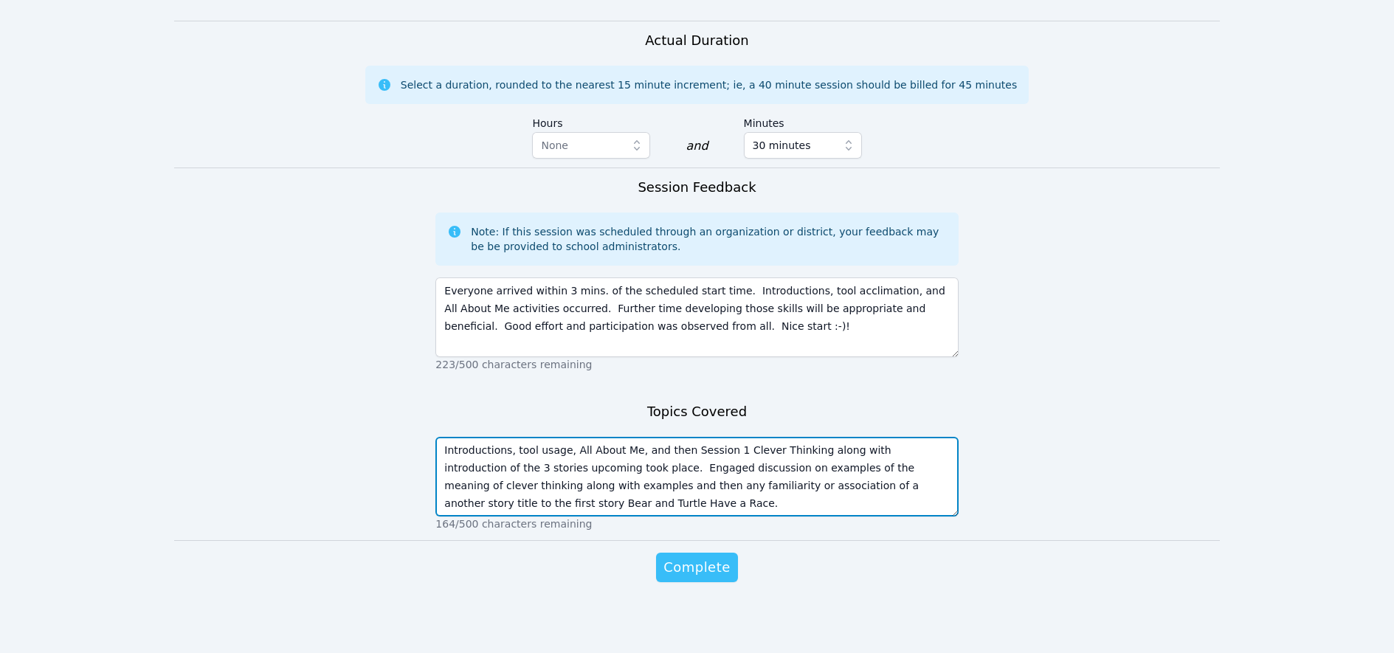
type textarea "Introductions, tool usage, All About Me, and then Session 1 Clever Thinking alo…"
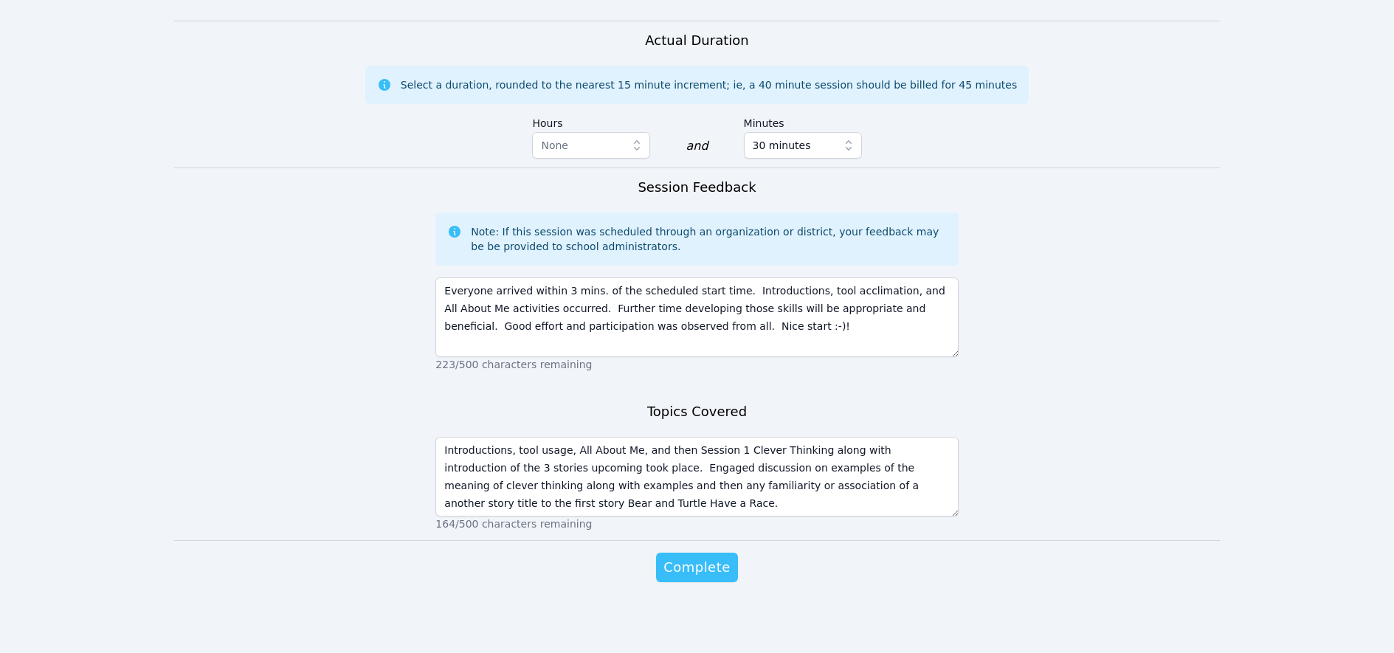
click at [689, 565] on span "Complete" at bounding box center [697, 567] width 66 height 21
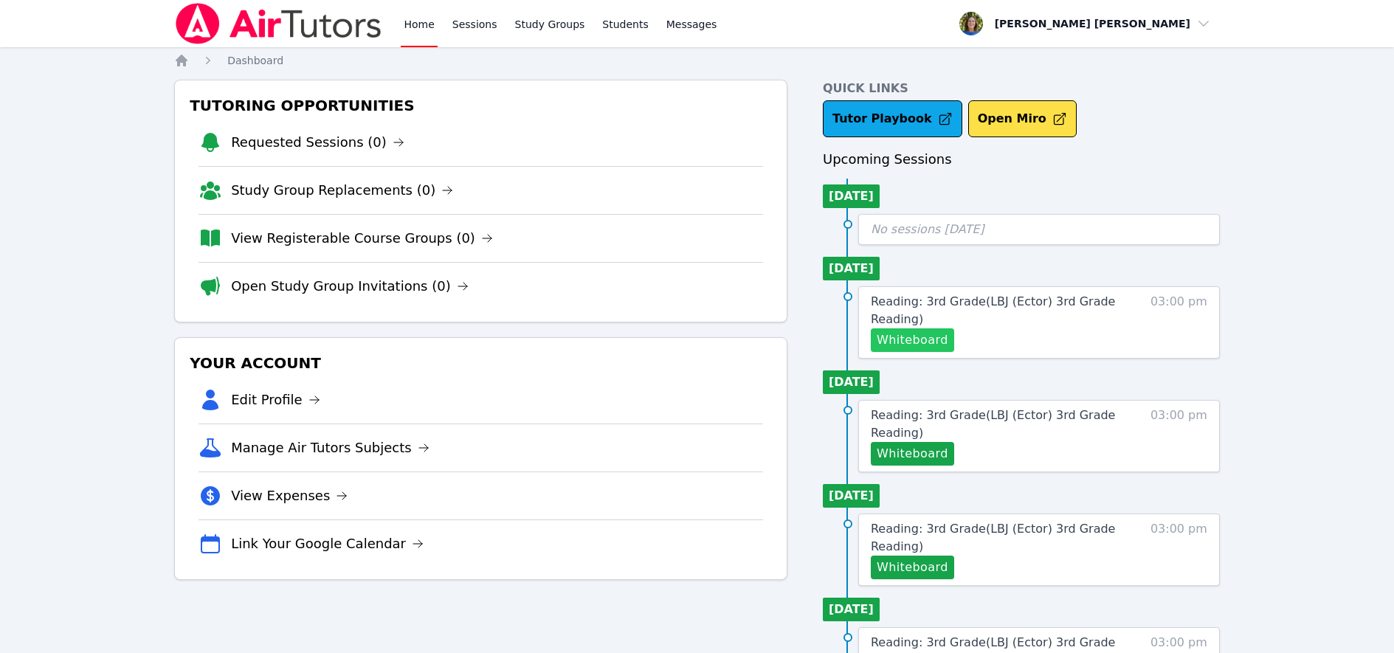
click at [912, 342] on button "Whiteboard" at bounding box center [912, 340] width 83 height 24
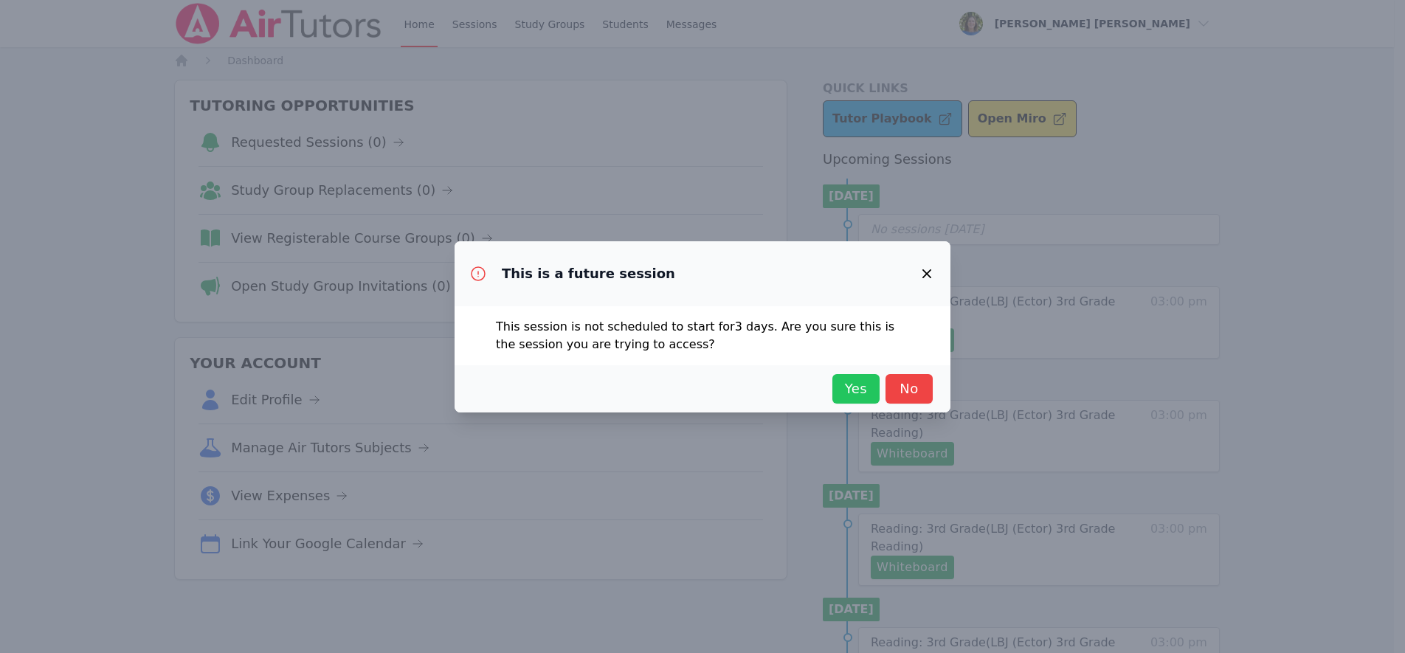
click at [854, 388] on span "Yes" at bounding box center [856, 389] width 32 height 21
